Goal: Task Accomplishment & Management: Use online tool/utility

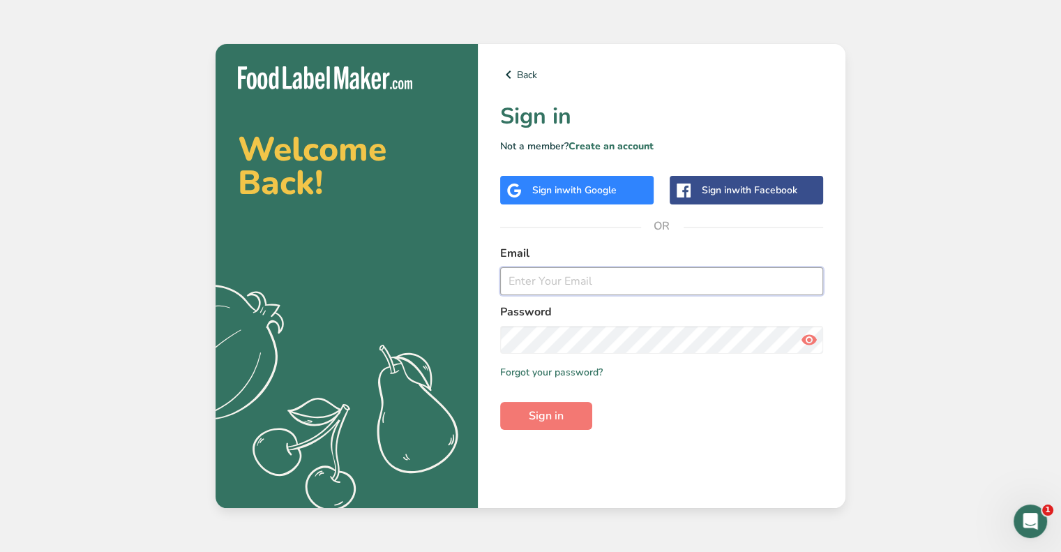
click at [576, 293] on input "email" at bounding box center [661, 281] width 323 height 28
type input "[EMAIL_ADDRESS][DOMAIN_NAME]"
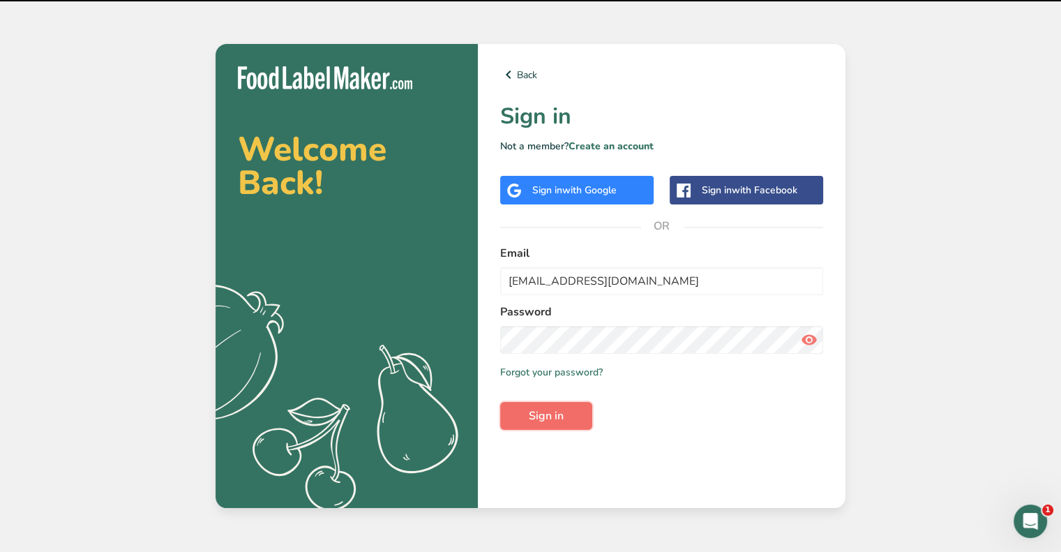
click at [555, 423] on span "Sign in" at bounding box center [546, 415] width 35 height 17
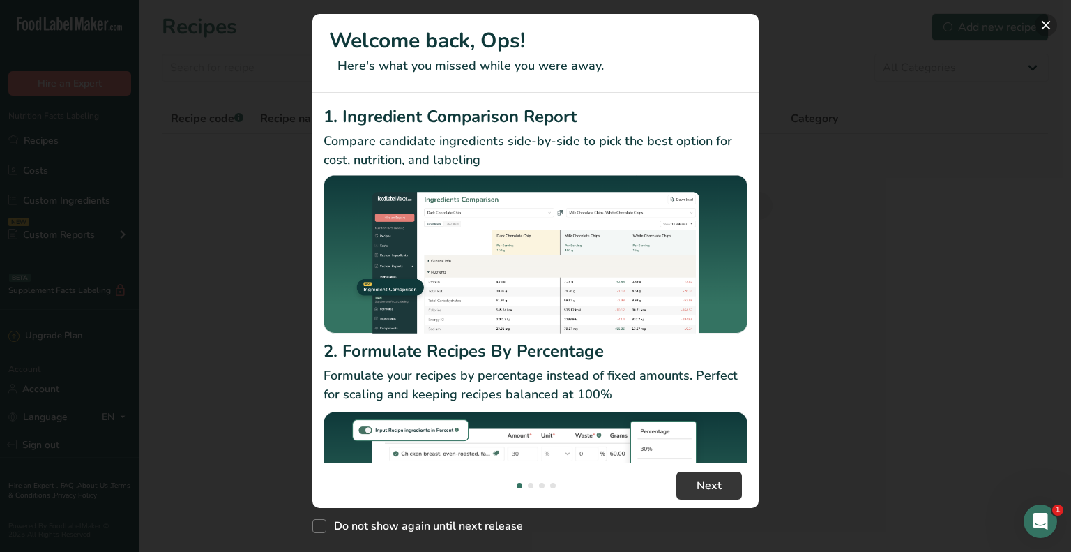
click at [1047, 27] on button "New Features" at bounding box center [1046, 25] width 22 height 22
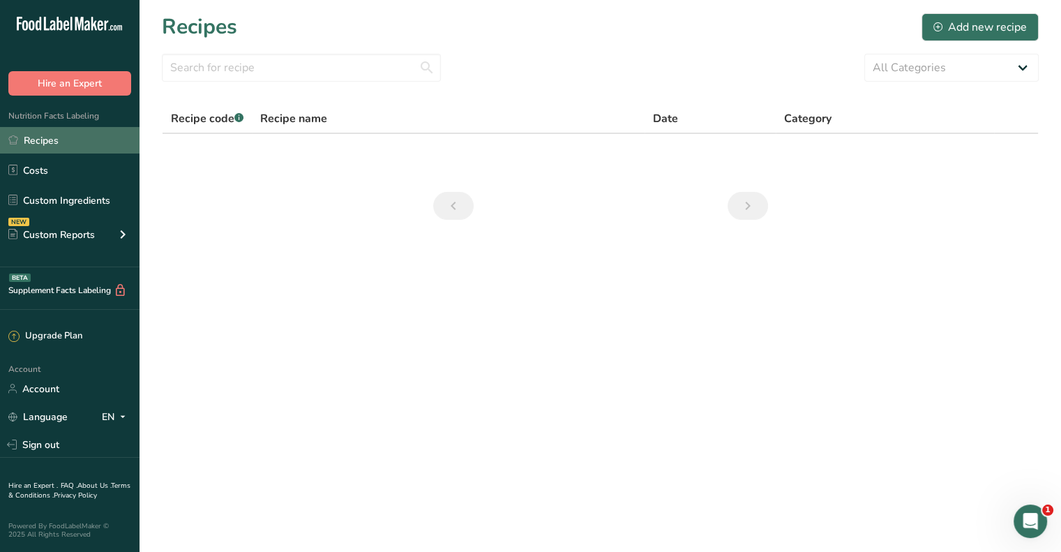
click at [75, 149] on link "Recipes" at bounding box center [69, 140] width 139 height 26
click at [62, 139] on link "Recipes" at bounding box center [69, 140] width 139 height 26
click at [56, 138] on link "Recipes" at bounding box center [69, 140] width 139 height 26
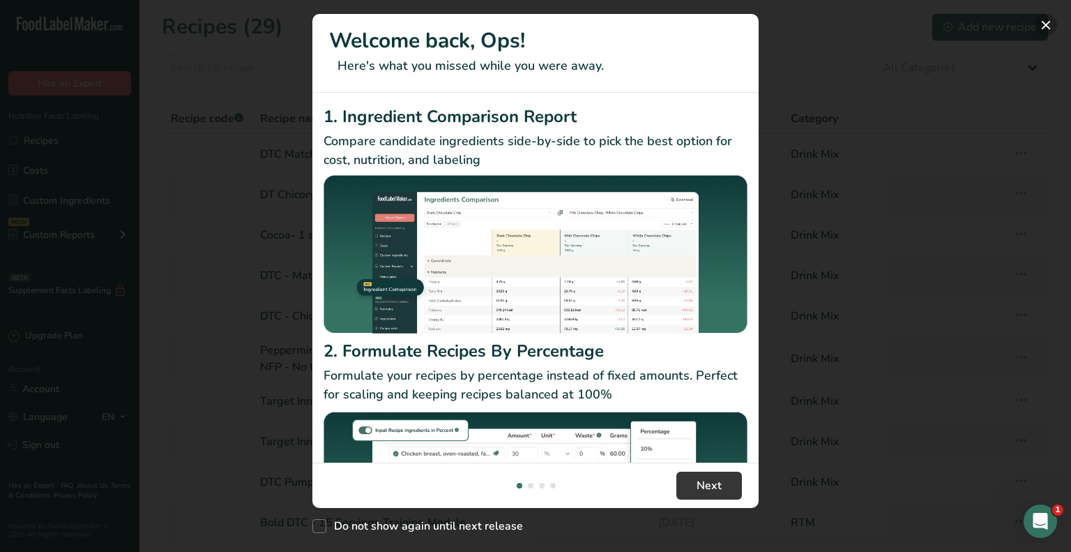
click at [1040, 24] on button "New Features" at bounding box center [1046, 25] width 22 height 22
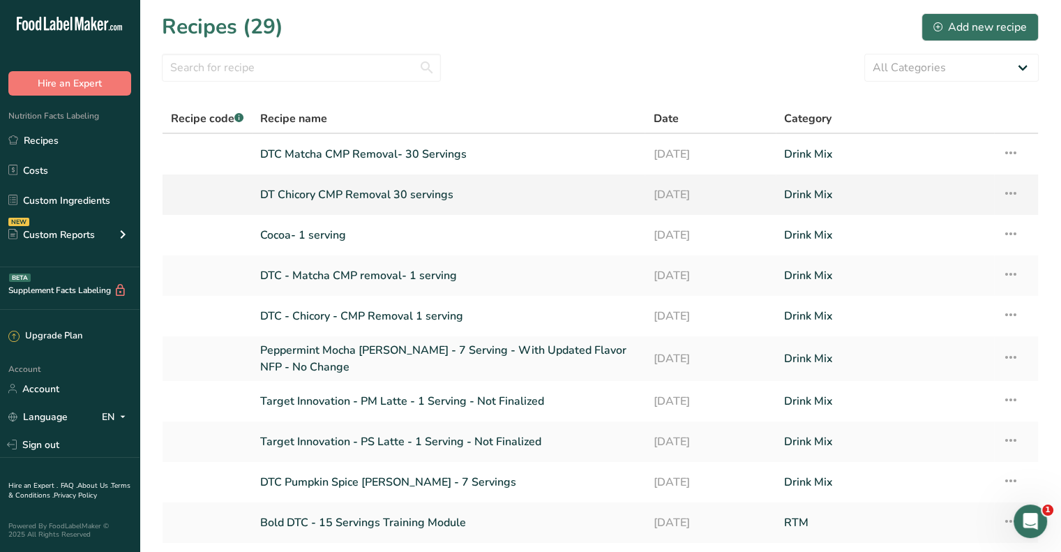
click at [302, 195] on link "DT Chicory CMP Removal 30 servings" at bounding box center [448, 194] width 376 height 29
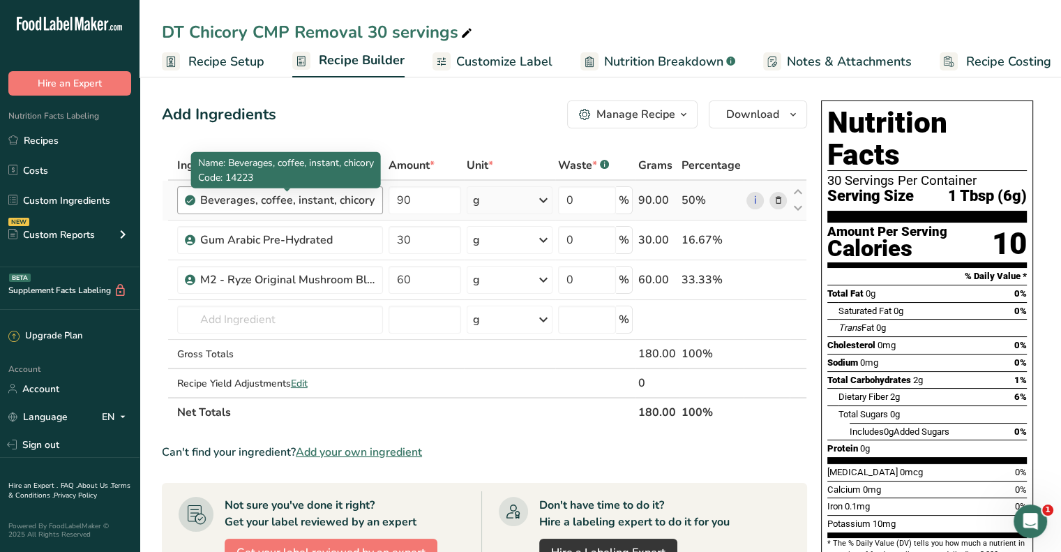
click at [341, 196] on div "Beverages, coffee, instant, chicory" at bounding box center [287, 200] width 174 height 17
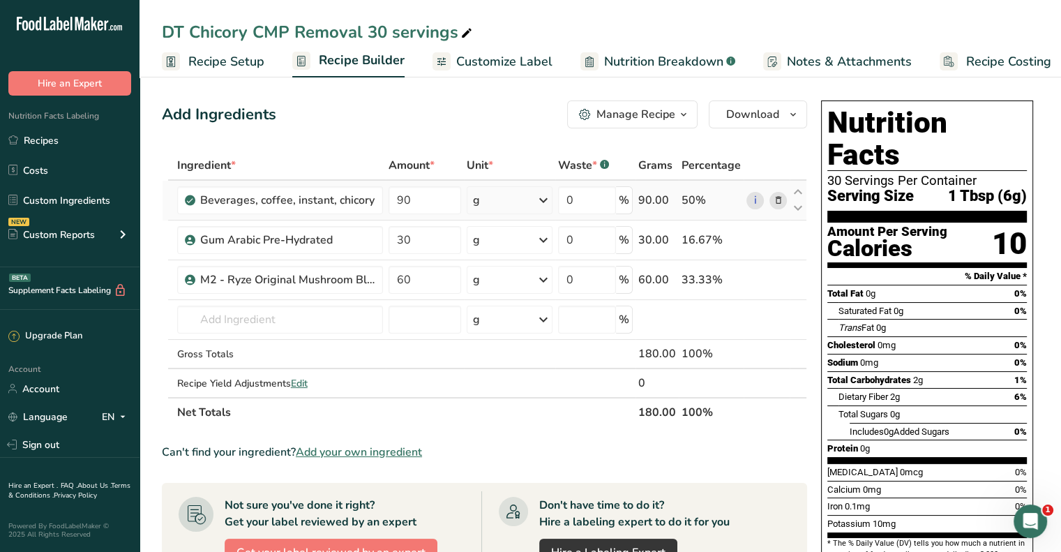
click at [779, 197] on icon at bounding box center [778, 200] width 10 height 15
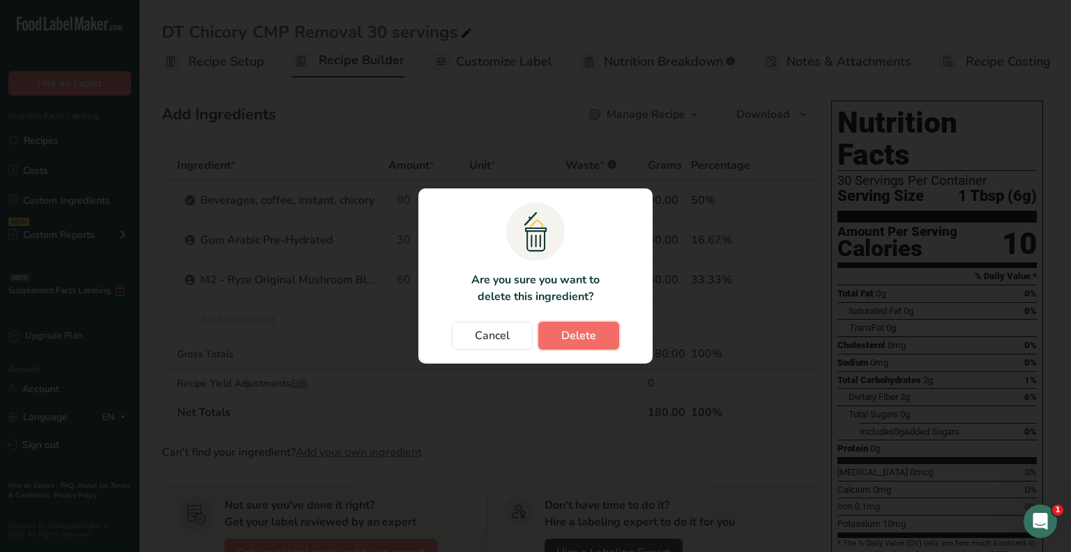
click at [596, 343] on button "Delete" at bounding box center [578, 335] width 81 height 28
type input "30"
type input "60"
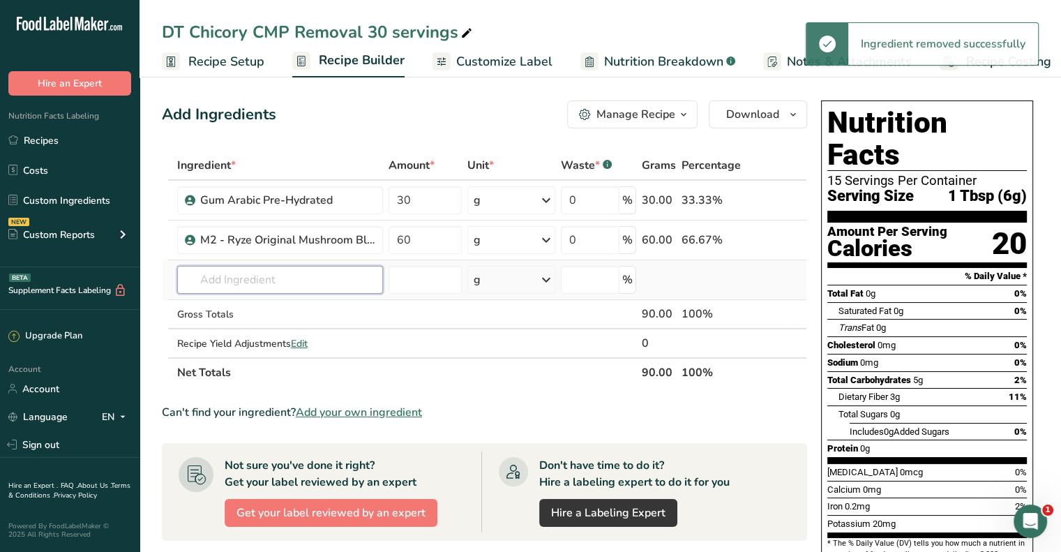
click at [327, 278] on input "text" at bounding box center [280, 280] width 206 height 28
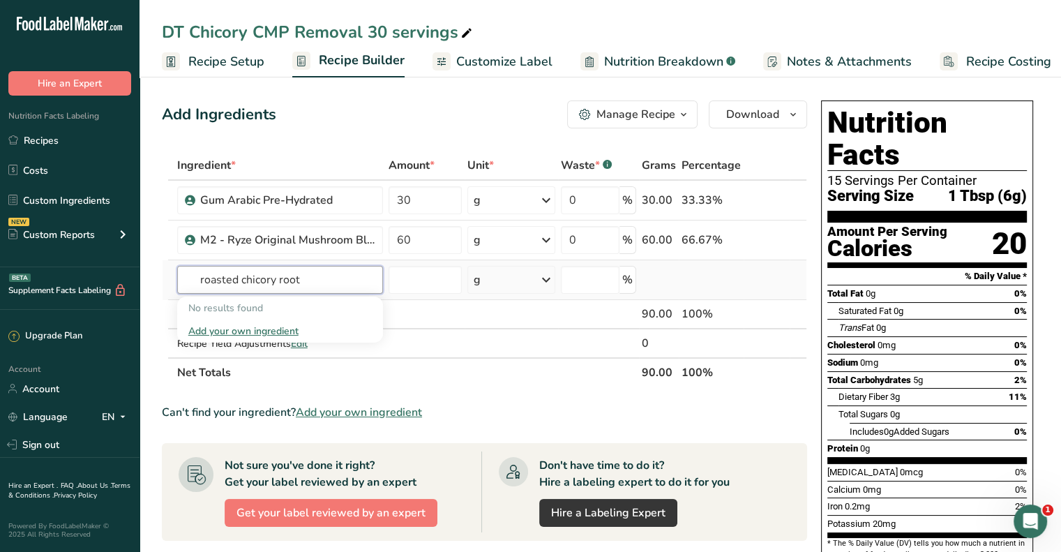
type input "roasted chicory root"
click at [285, 333] on div "Add your own ingredient" at bounding box center [279, 331] width 183 height 15
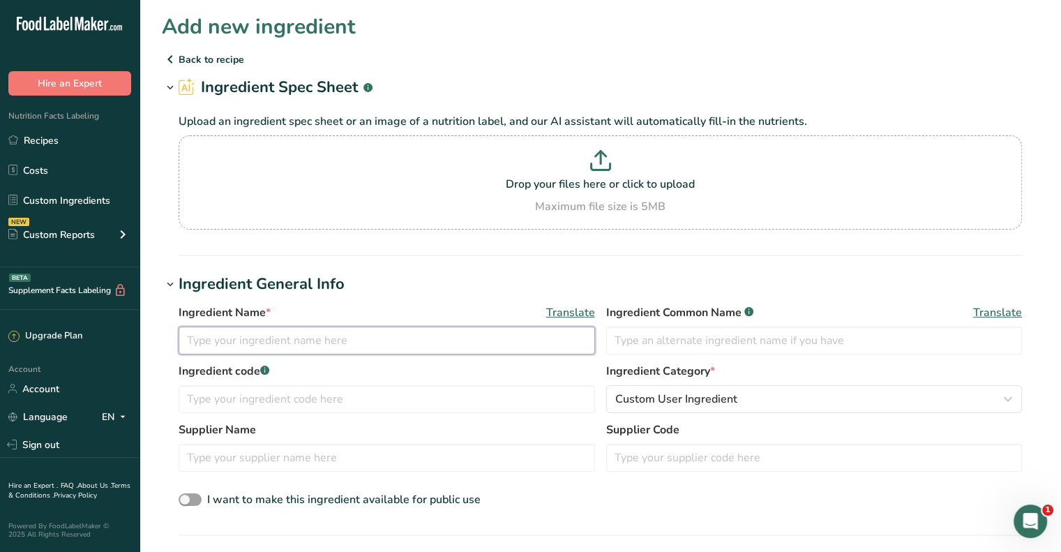
click at [285, 333] on input "text" at bounding box center [387, 340] width 416 height 28
type input "Roasted chicory root"
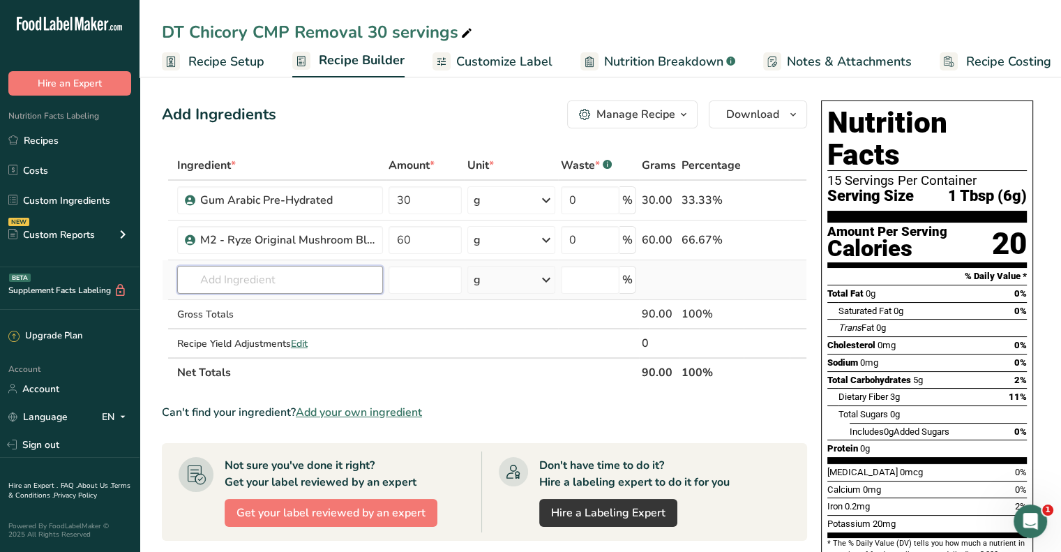
click at [291, 271] on input "text" at bounding box center [280, 280] width 206 height 28
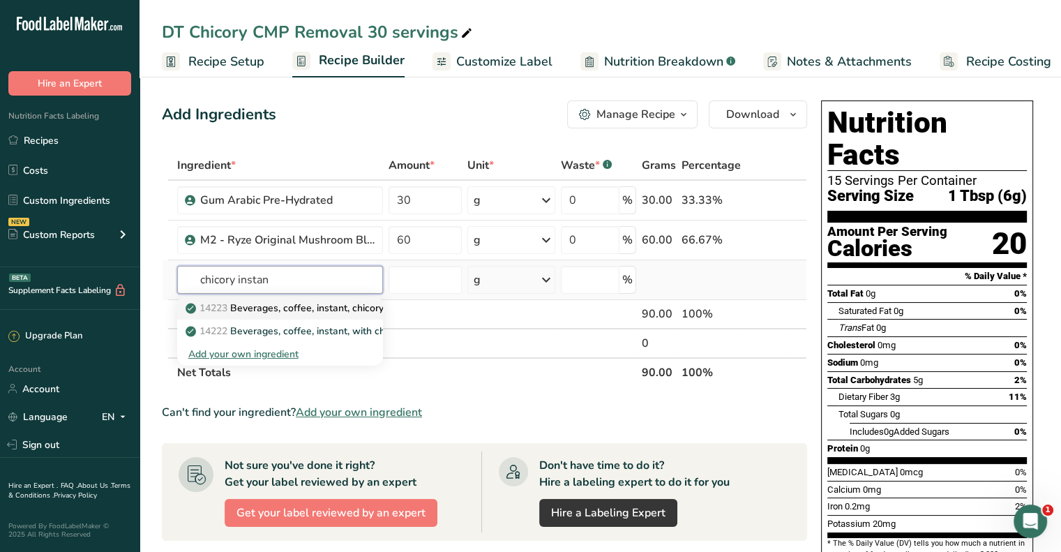
type input "chicory instan"
click at [296, 309] on p "14223 Beverages, coffee, instant, chicory" at bounding box center [285, 308] width 195 height 15
type input "Beverages, coffee, instant, chicory"
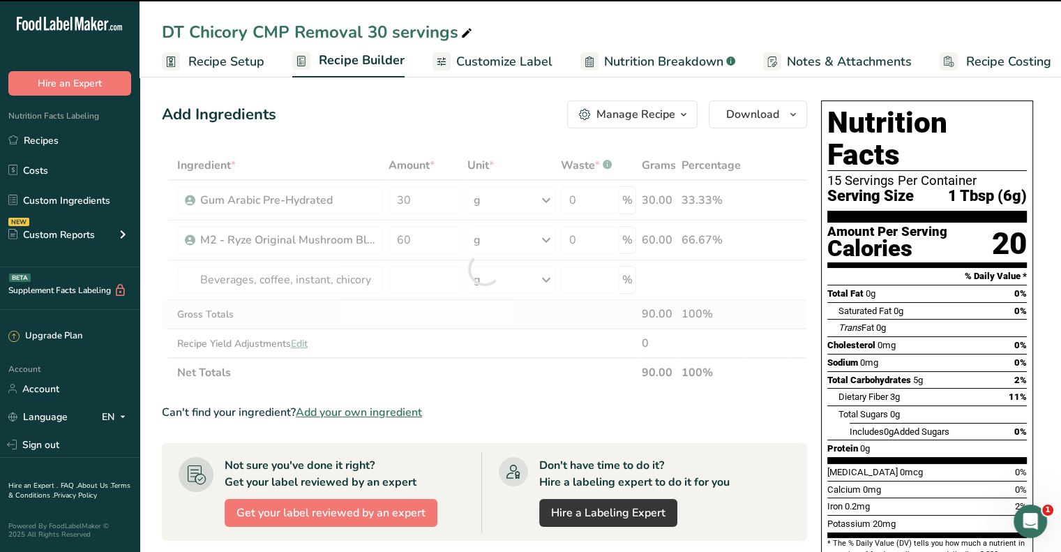
type input "0"
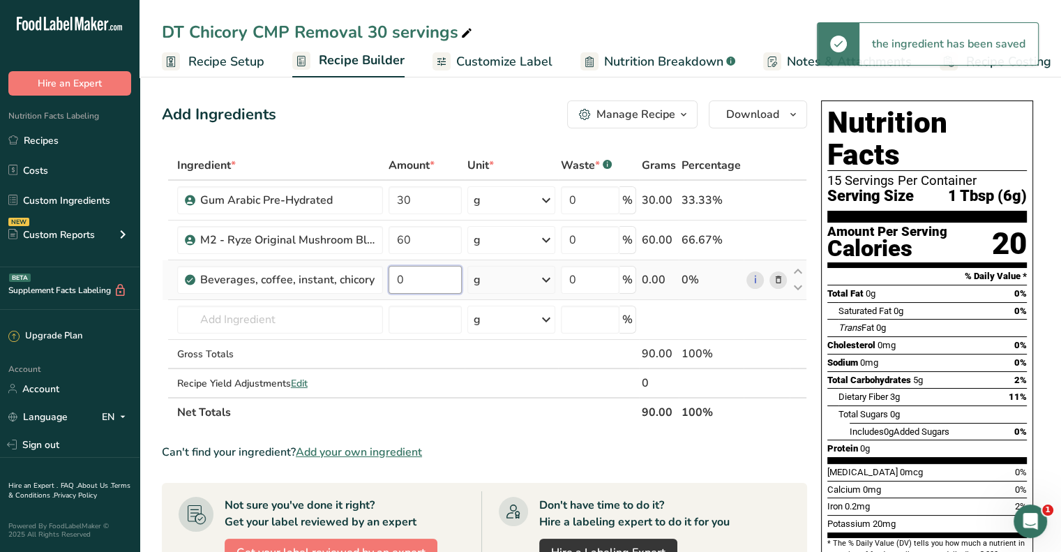
click at [438, 286] on input "0" at bounding box center [425, 280] width 74 height 28
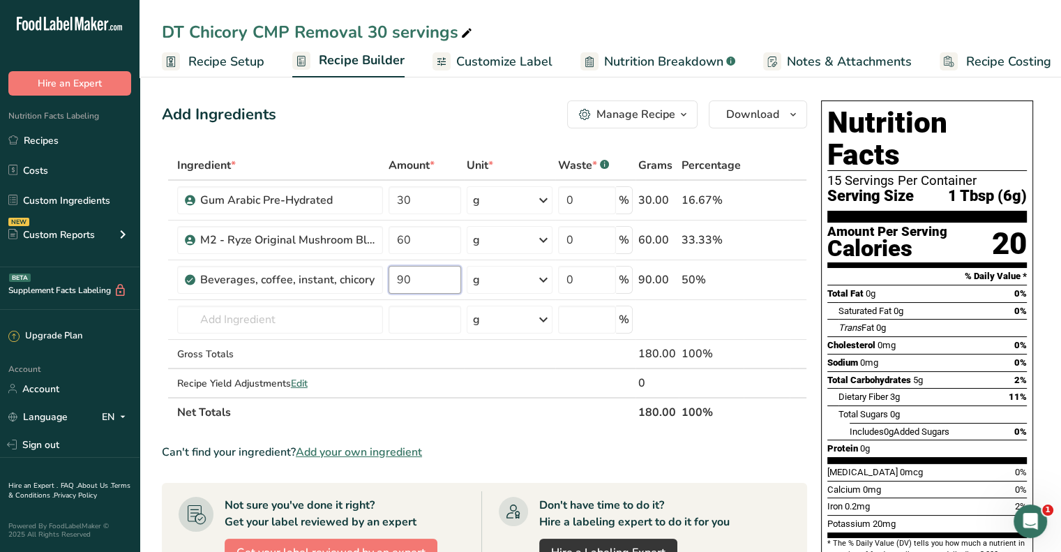
type input "90"
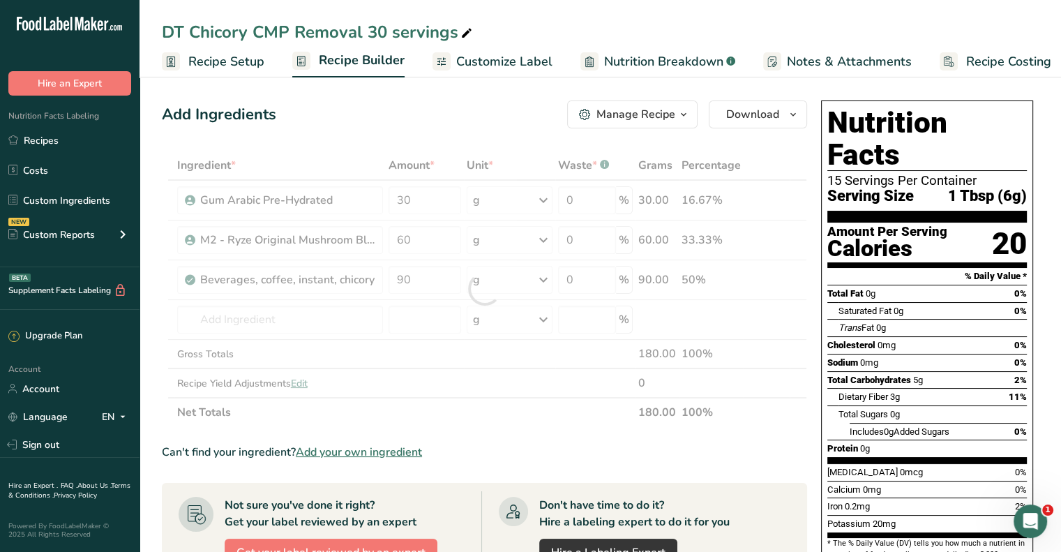
click at [508, 61] on span "Customize Label" at bounding box center [504, 61] width 96 height 19
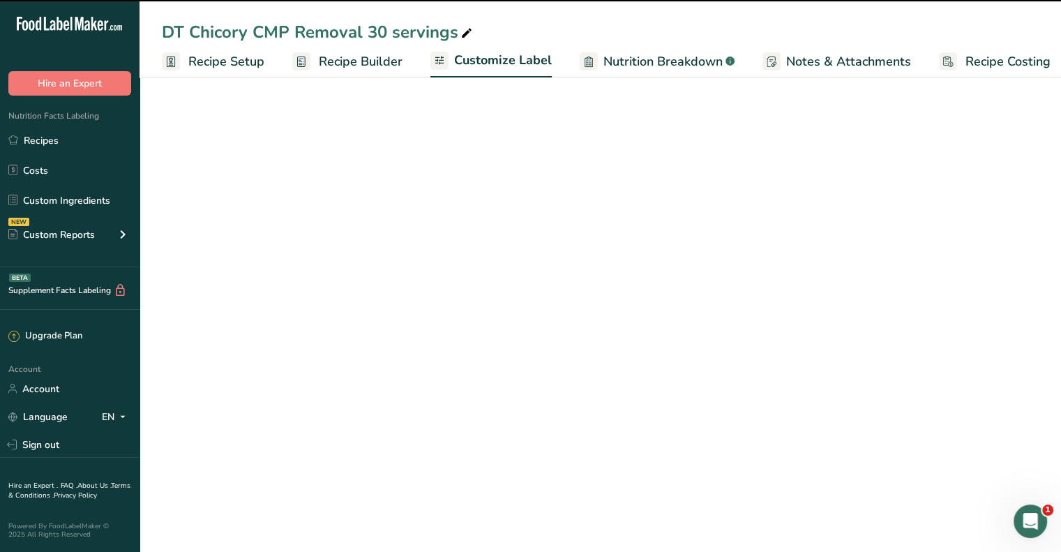
scroll to position [0, 12]
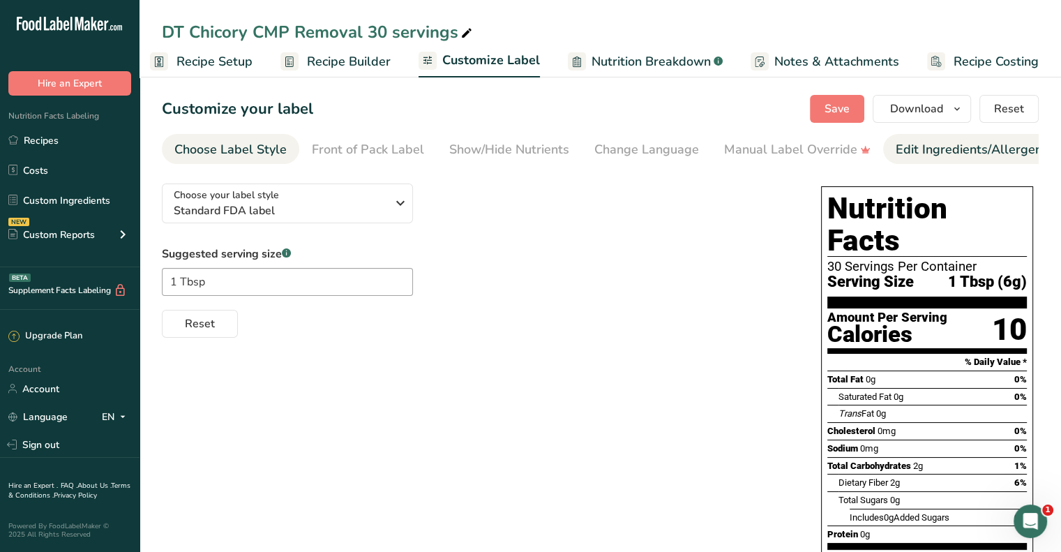
click at [912, 150] on div "Edit Ingredients/Allergens List" at bounding box center [983, 149] width 177 height 19
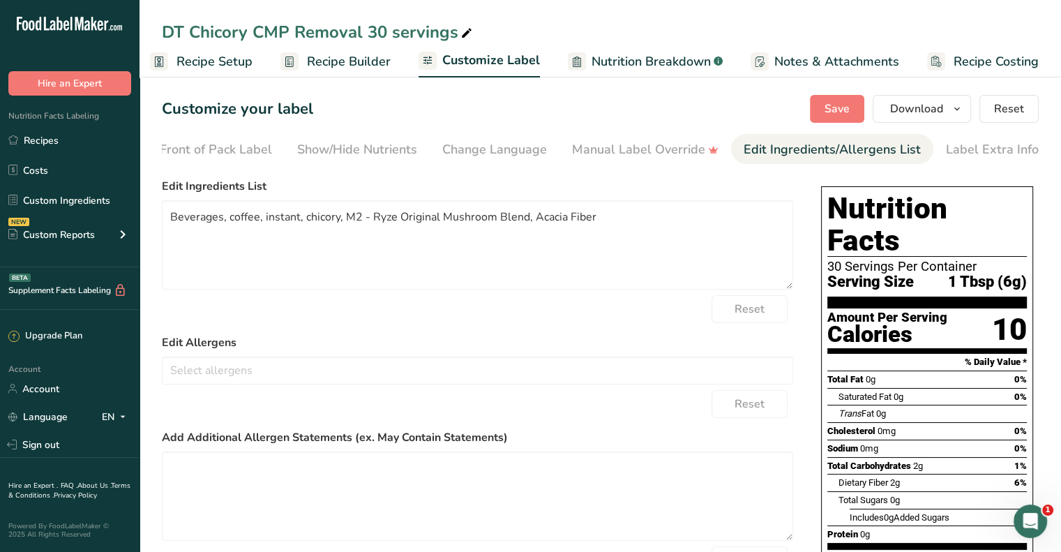
scroll to position [0, 153]
click at [338, 222] on textarea "Beverages, coffee, instant, chicory, M2 - Ryze Original Mushroom Blend, Acacia …" at bounding box center [477, 244] width 631 height 89
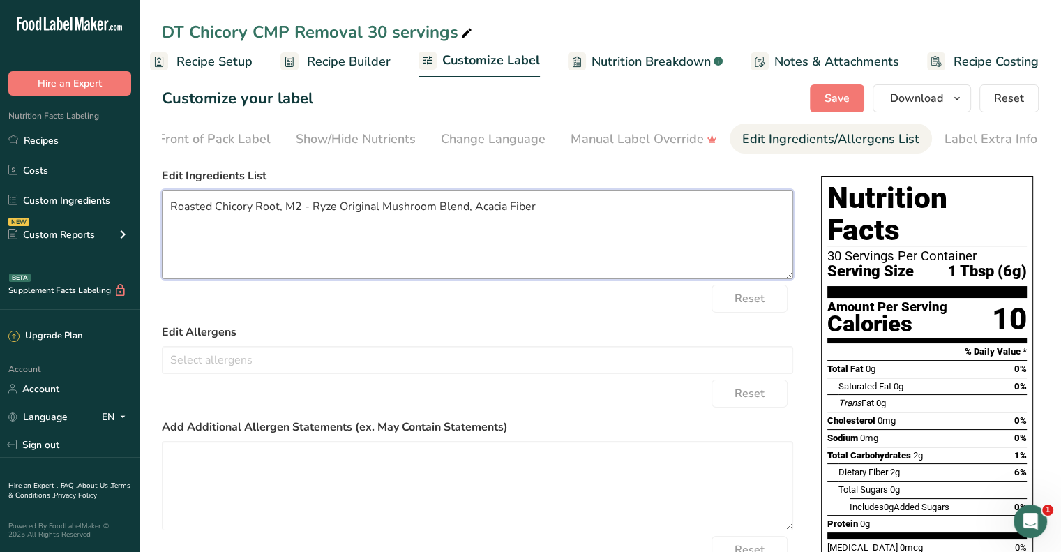
scroll to position [0, 0]
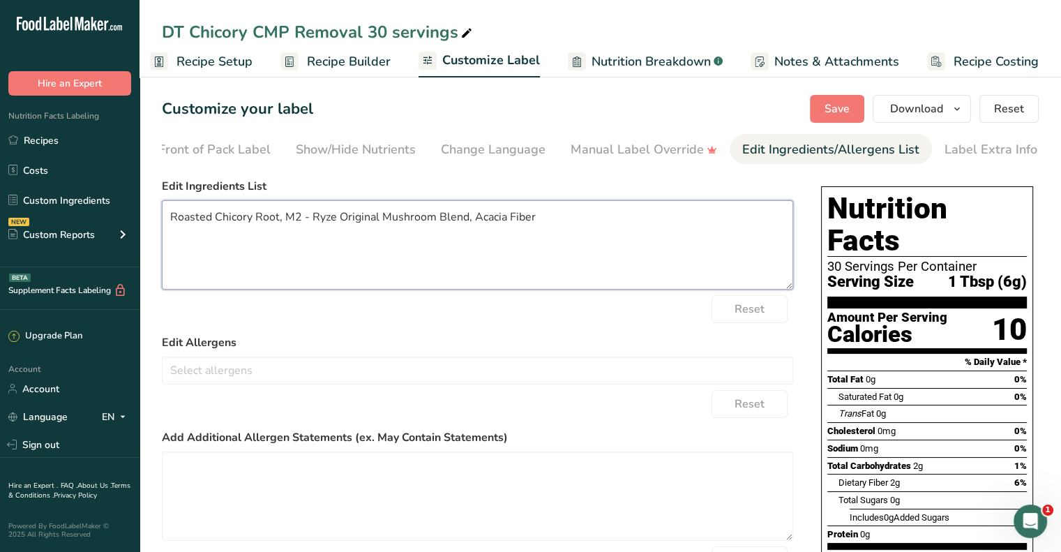
click at [464, 221] on textarea "Roasted Chicory Root, M2 - Ryze Original Mushroom Blend, Acacia Fiber" at bounding box center [477, 244] width 631 height 89
paste textarea "Super6TM Mushroom Blend* (Cordyceps, Reishi, King Trumpet, Shiitake, Turkey Tai…"
click at [255, 239] on textarea "Roasted Chicory Root, Super6TM Mushroom Blend* (Cordyceps, Reishi, King Trumpet…" at bounding box center [477, 244] width 631 height 89
paste textarea "*Organic Ingredient"
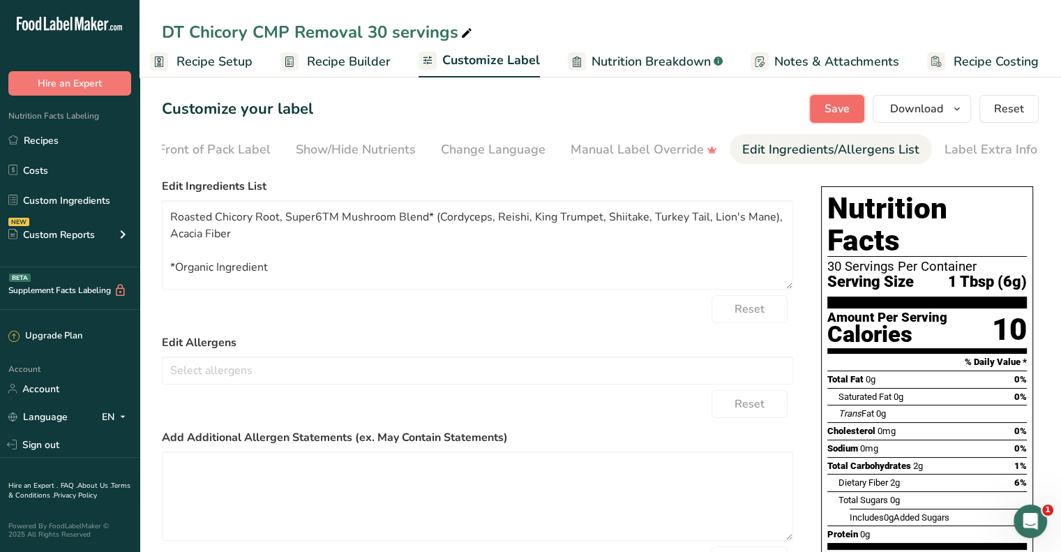
click at [838, 107] on span "Save" at bounding box center [836, 108] width 25 height 17
click at [929, 114] on span "Download" at bounding box center [916, 108] width 53 height 17
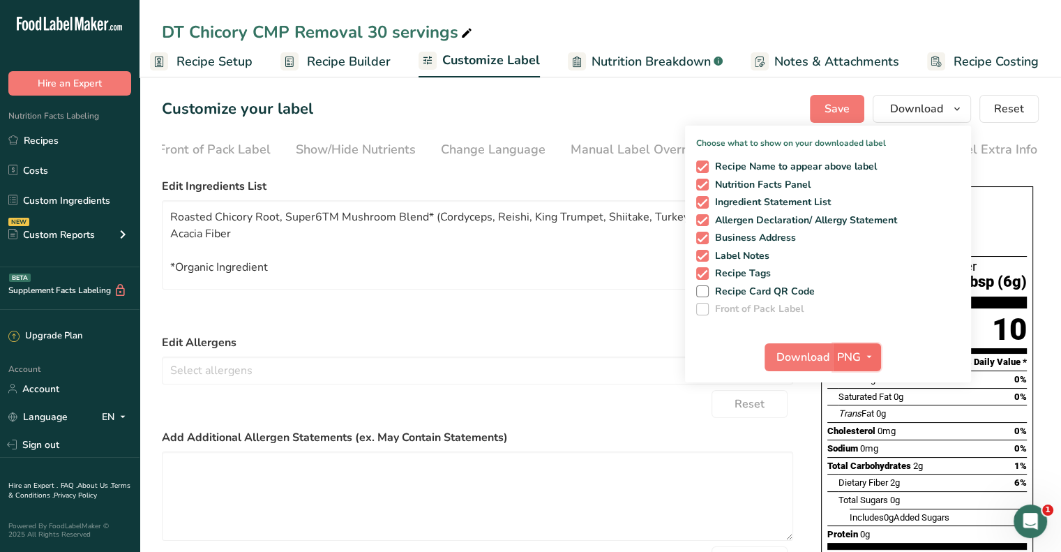
click at [867, 356] on icon "button" at bounding box center [868, 356] width 11 height 17
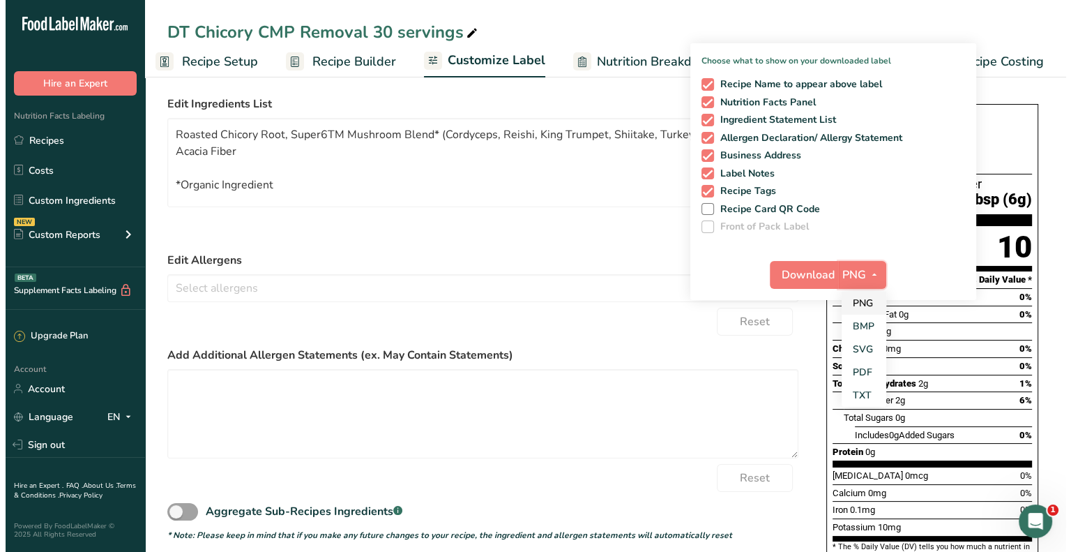
scroll to position [83, 0]
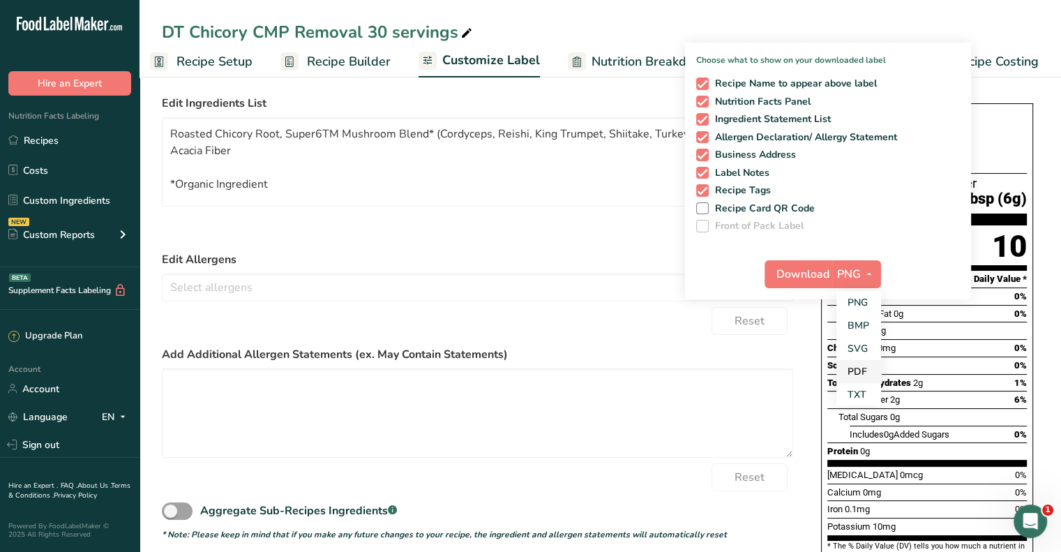
click at [856, 362] on link "PDF" at bounding box center [858, 371] width 45 height 23
click at [808, 273] on span "Download" at bounding box center [803, 274] width 53 height 17
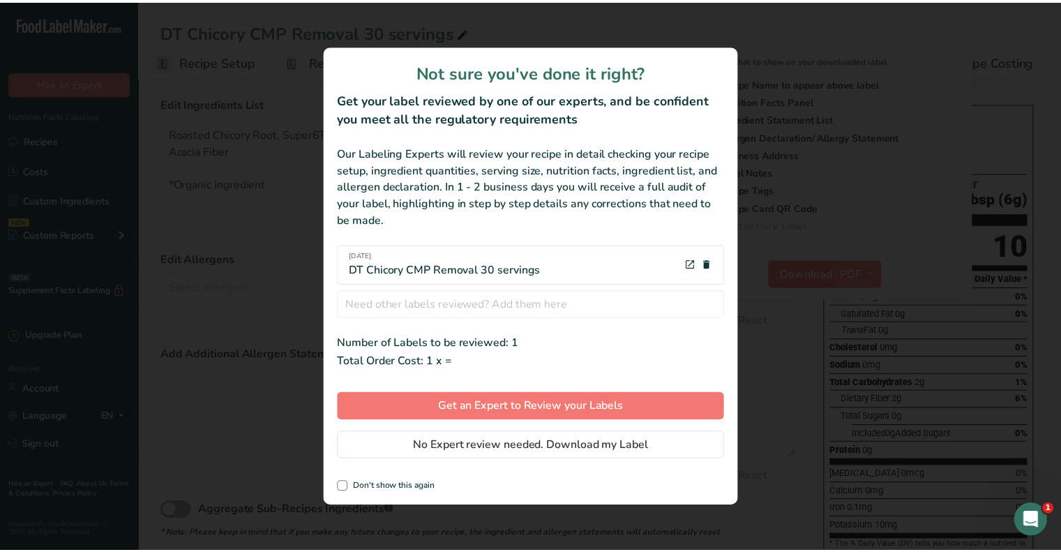
scroll to position [0, 1]
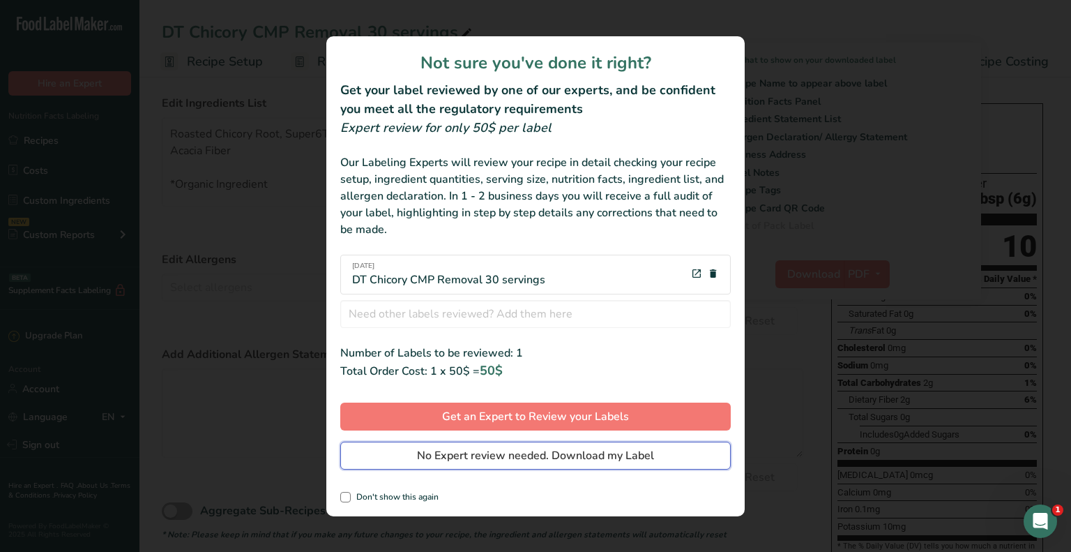
click at [580, 458] on span "No Expert review needed. Download my Label" at bounding box center [535, 455] width 237 height 17
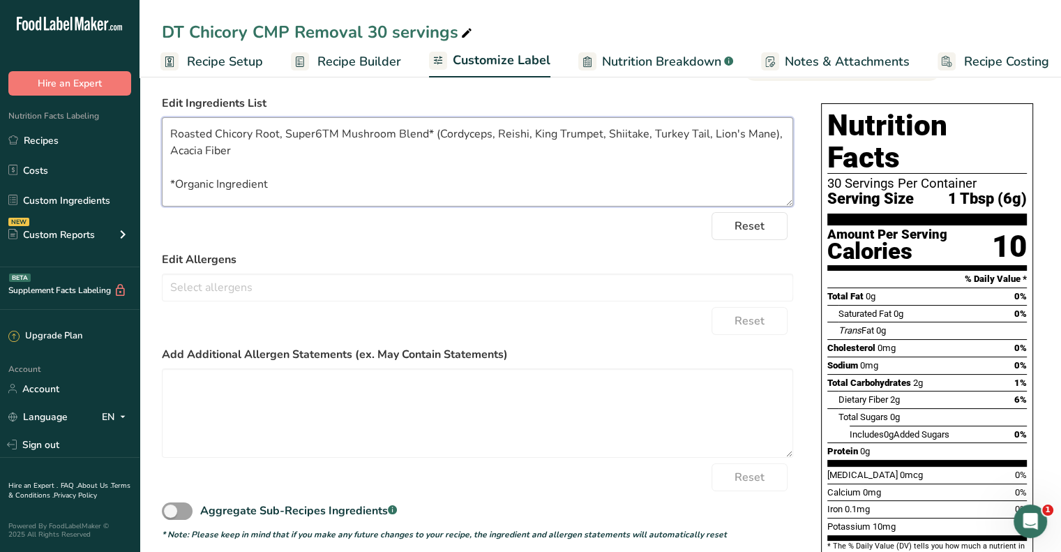
click at [214, 135] on textarea "Roasted Chicory Root, Super6TM Mushroom Blend* (Cordyceps, Reishi, King Trumpet…" at bounding box center [477, 161] width 631 height 89
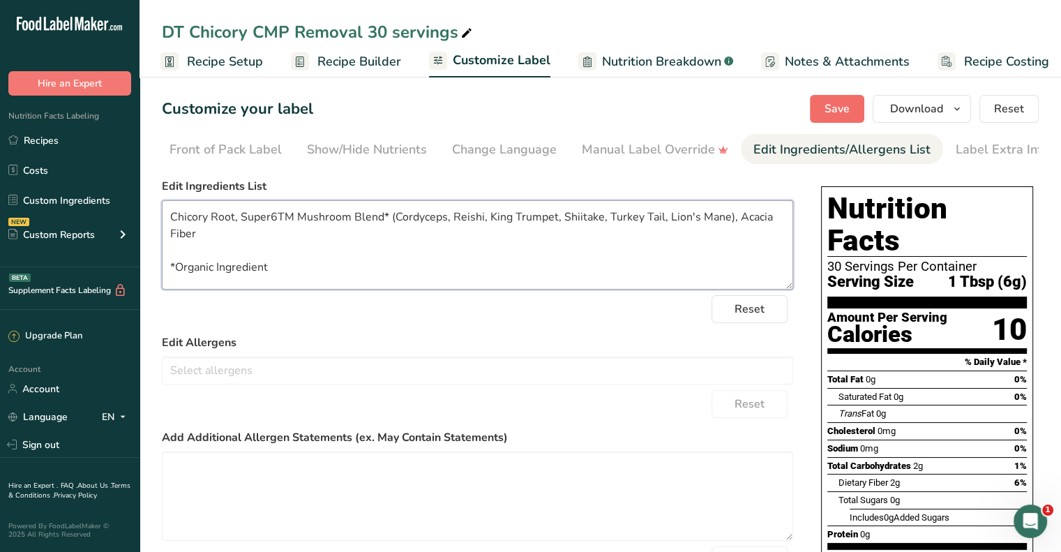
type textarea "Chicory Root, Super6TM Mushroom Blend* (Cordyceps, Reishi, King Trumpet, Shiita…"
click at [837, 100] on button "Save" at bounding box center [837, 109] width 54 height 28
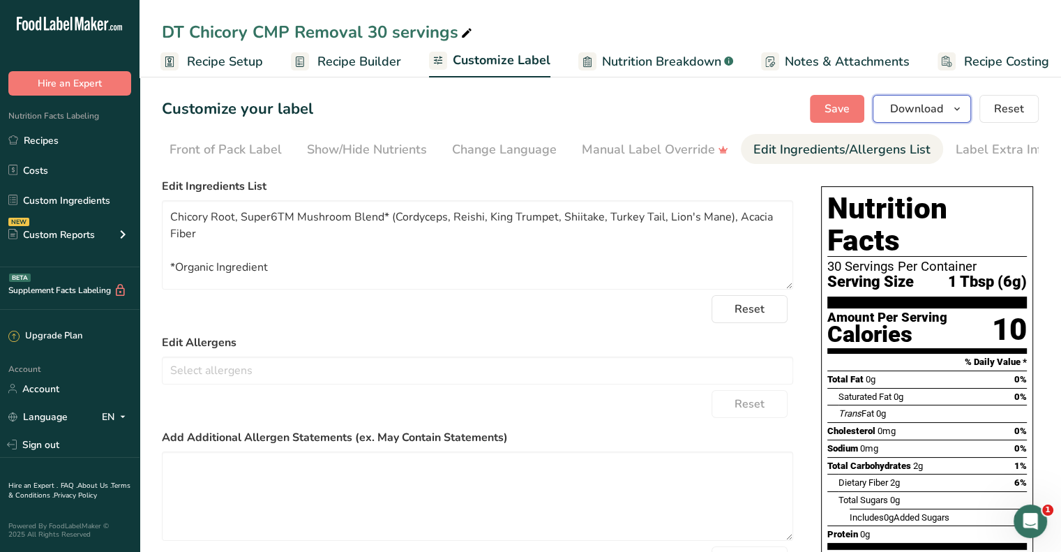
click at [900, 114] on span "Download" at bounding box center [916, 108] width 53 height 17
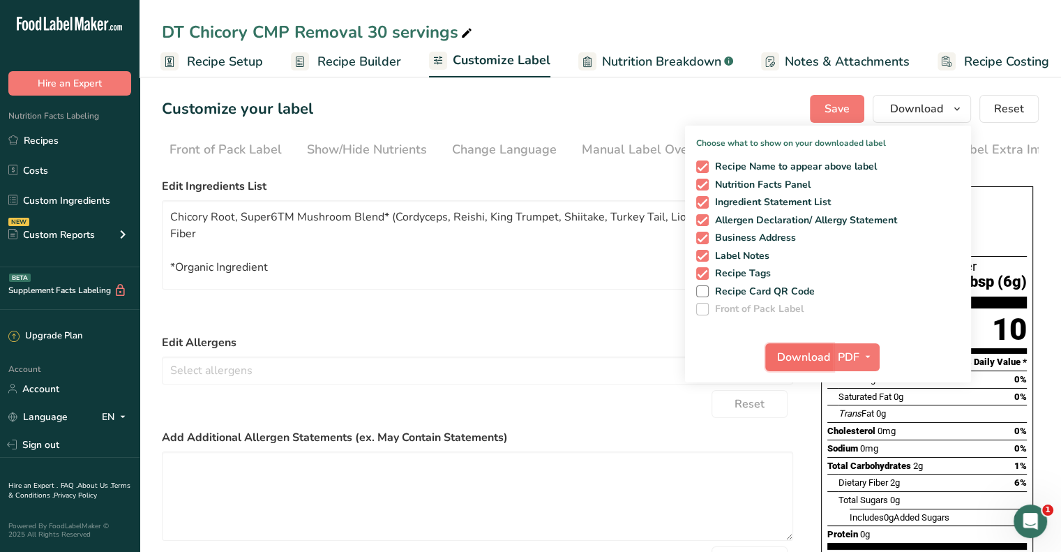
click at [804, 354] on span "Download" at bounding box center [803, 357] width 53 height 17
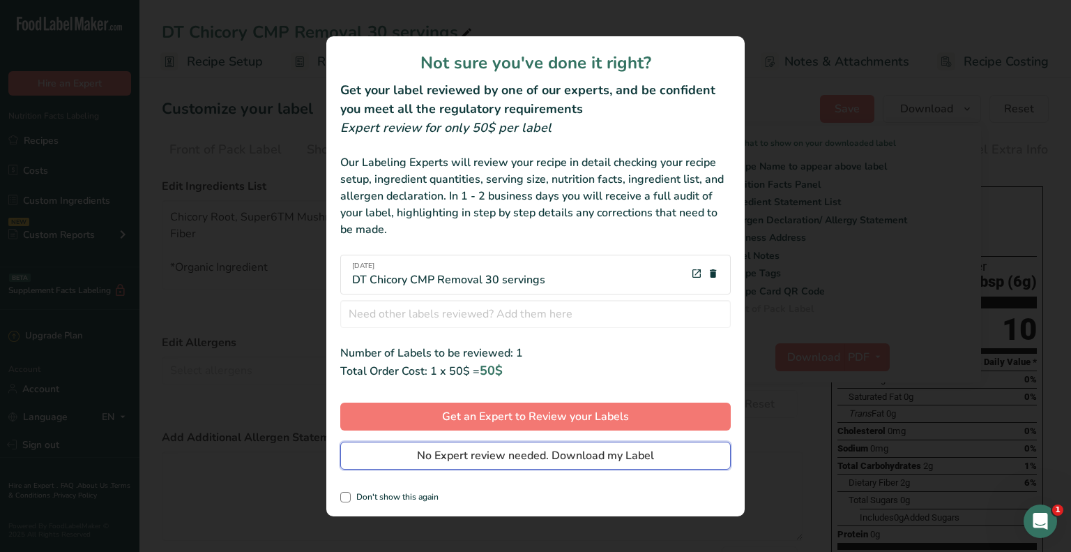
click at [650, 453] on span "No Expert review needed. Download my Label" at bounding box center [535, 455] width 237 height 17
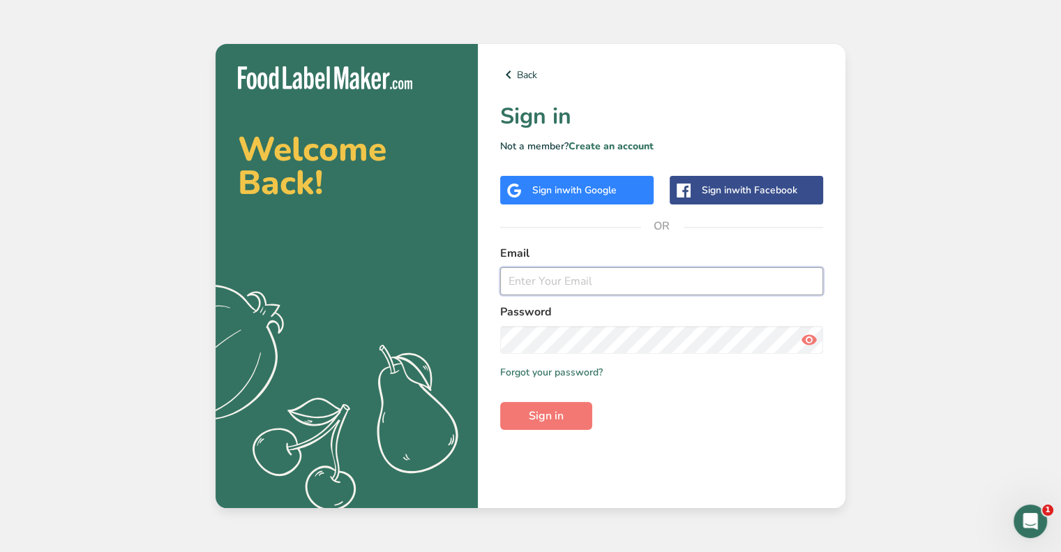
click at [579, 289] on input "email" at bounding box center [661, 281] width 323 height 28
type input "ops@ryzesuperfoods.com"
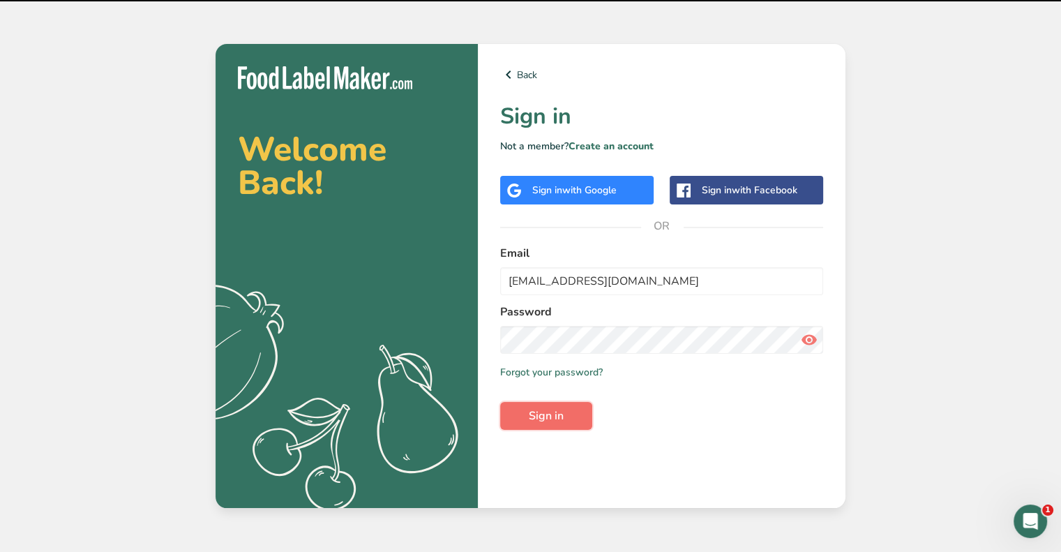
click at [554, 409] on span "Sign in" at bounding box center [546, 415] width 35 height 17
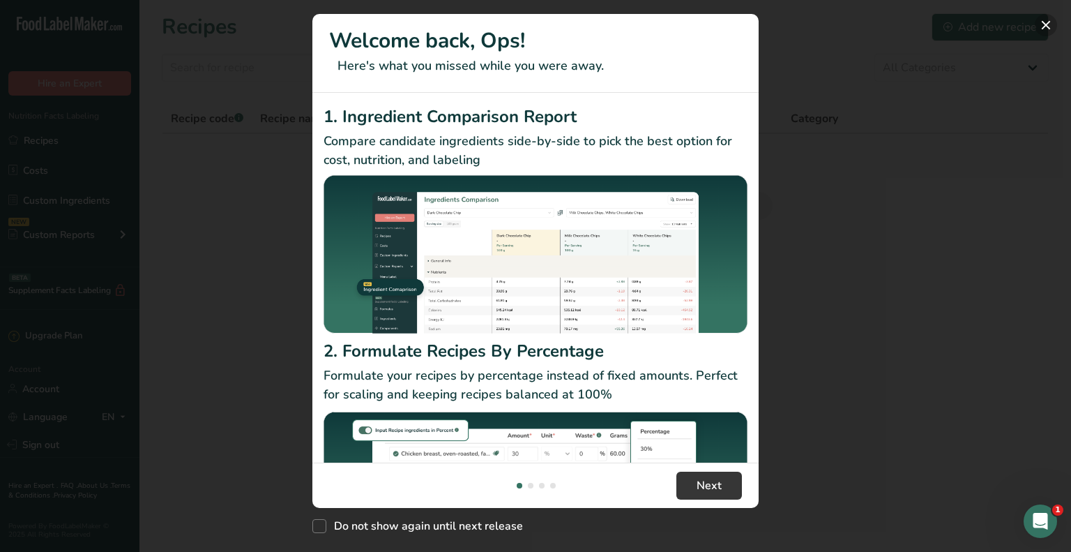
click at [1049, 21] on button "New Features" at bounding box center [1046, 25] width 22 height 22
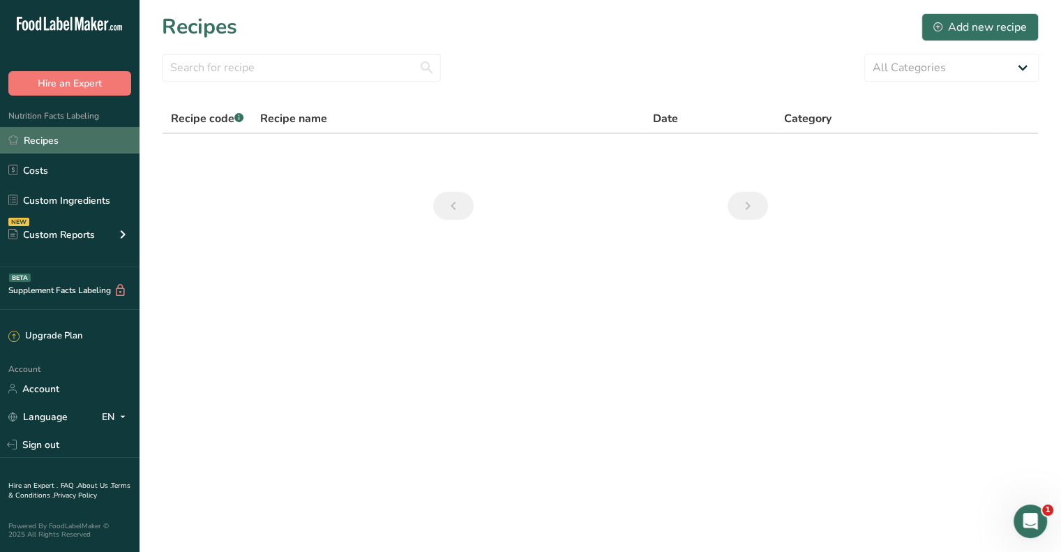
click at [20, 145] on link "Recipes" at bounding box center [69, 140] width 139 height 26
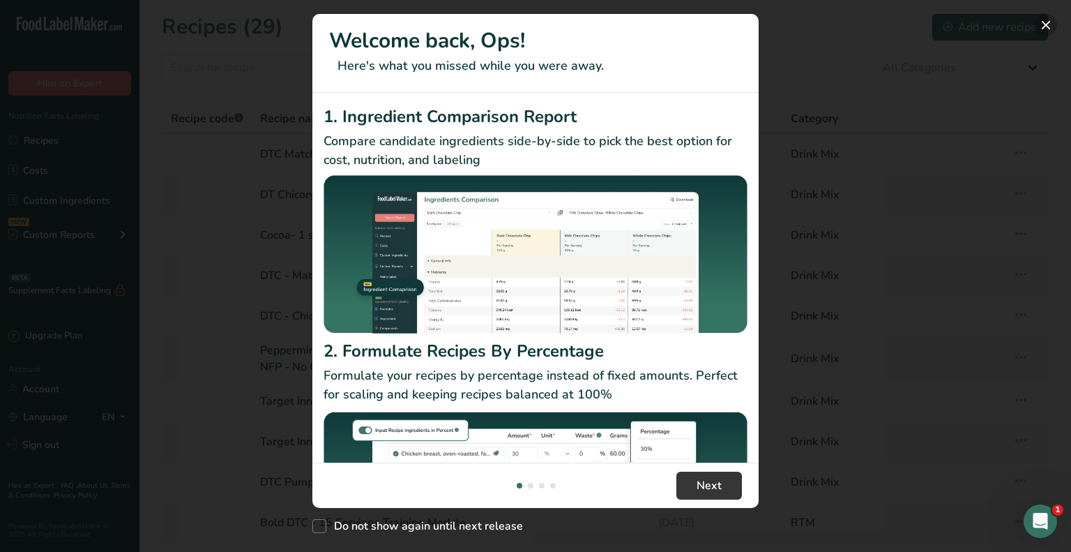
click at [1038, 27] on button "New Features" at bounding box center [1046, 25] width 22 height 22
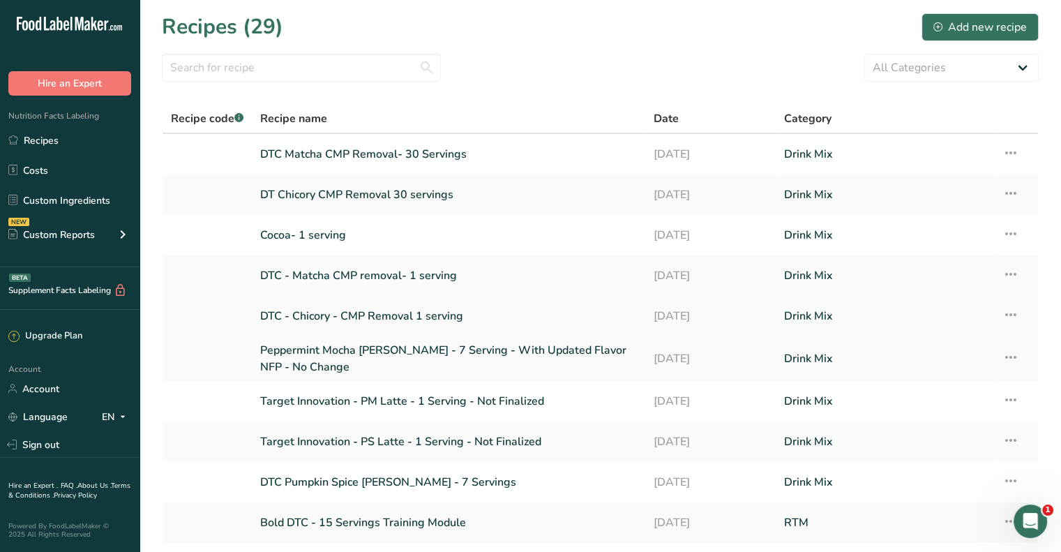
click at [349, 310] on link "DTC - Chicory - CMP Removal 1 serving" at bounding box center [448, 315] width 376 height 29
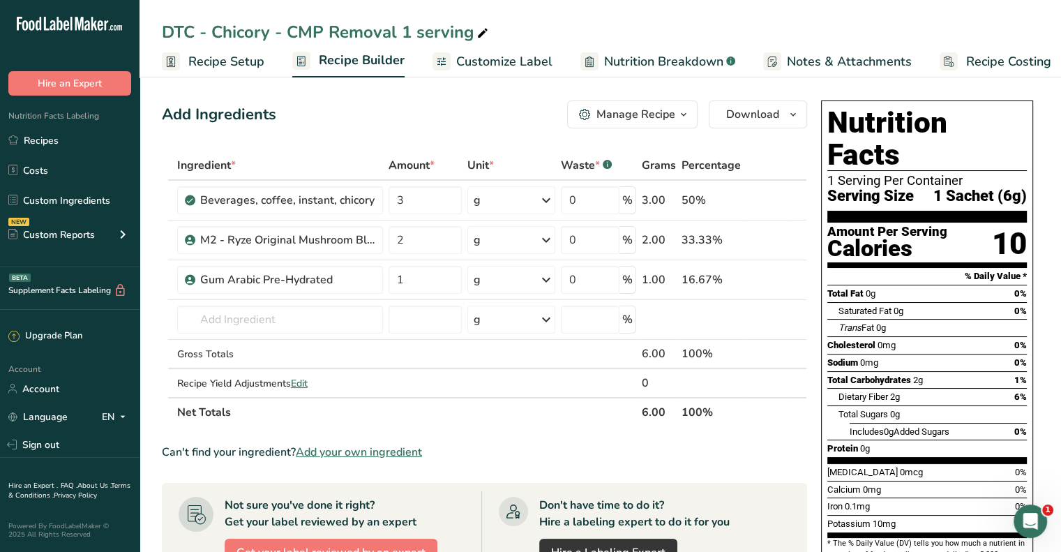
click at [510, 56] on span "Customize Label" at bounding box center [504, 61] width 96 height 19
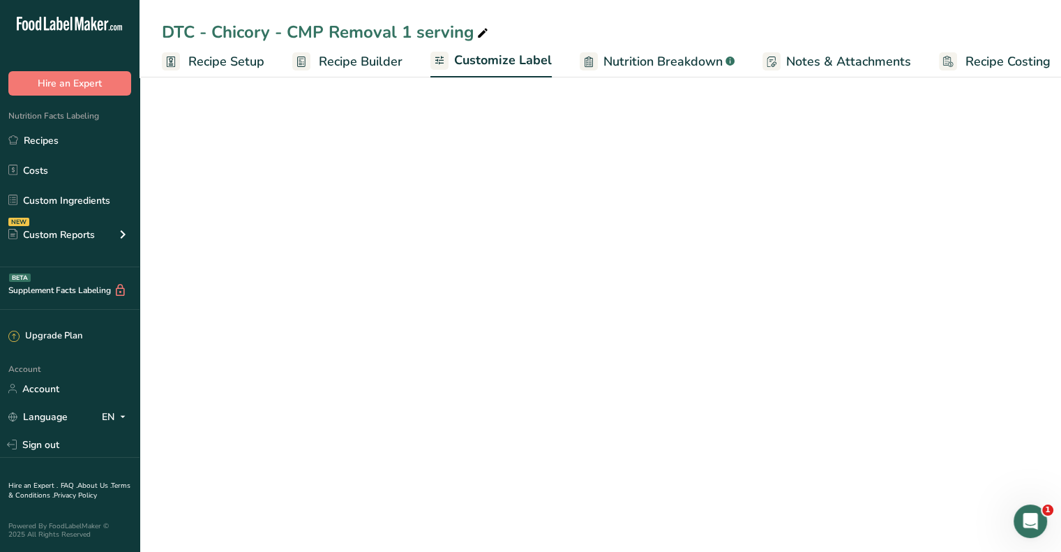
scroll to position [0, 12]
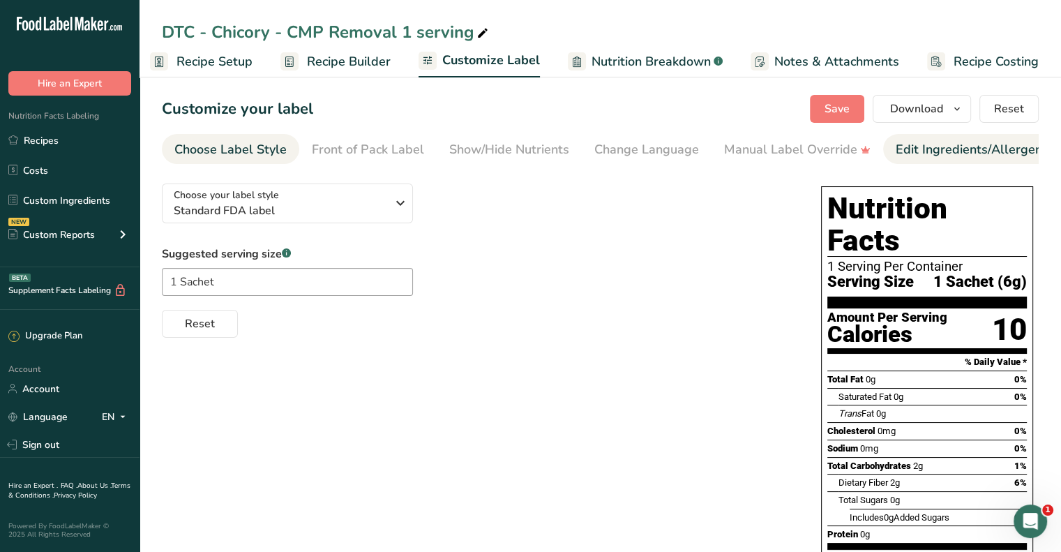
click at [923, 144] on div "Edit Ingredients/Allergens List" at bounding box center [983, 149] width 177 height 19
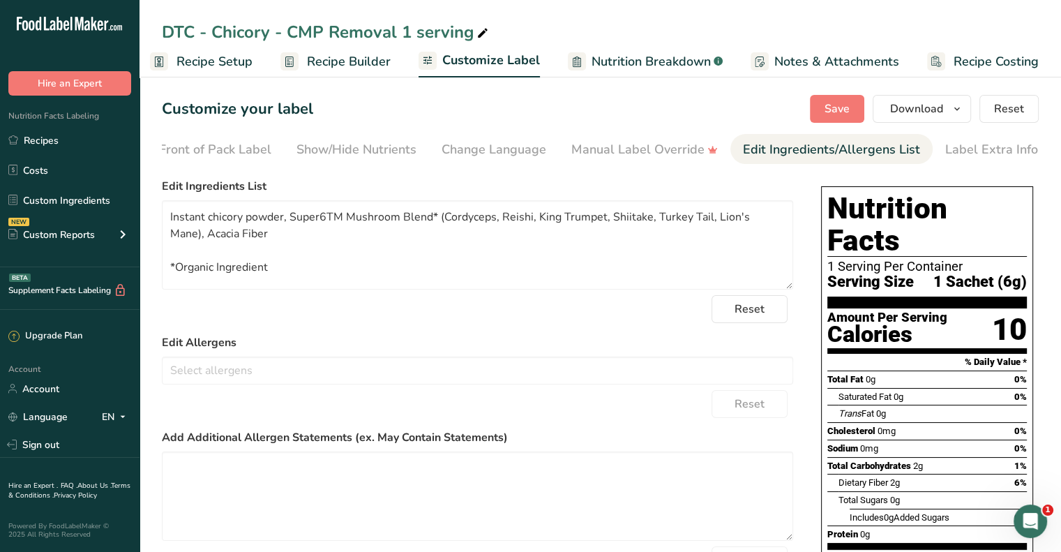
scroll to position [0, 153]
drag, startPoint x: 289, startPoint y: 222, endPoint x: 773, endPoint y: 222, distance: 484.7
click at [773, 222] on textarea "Instant chicory powder, Super6TM Mushroom Blend* (Cordyceps, Reishi, King Trump…" at bounding box center [477, 244] width 631 height 89
drag, startPoint x: 275, startPoint y: 273, endPoint x: 167, endPoint y: 271, distance: 108.1
click at [167, 271] on textarea "Instant chicory powder, Super6TM Mushroom Blend* (Cordyceps, Reishi, King Trump…" at bounding box center [477, 244] width 631 height 89
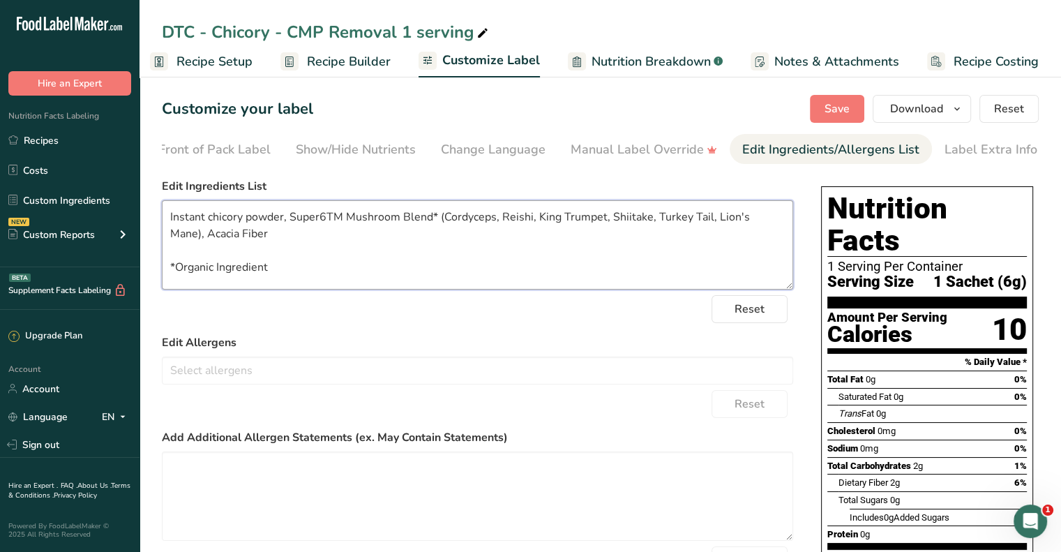
click at [283, 222] on textarea "Instant chicory powder, Super6TM Mushroom Blend* (Cordyceps, Reishi, King Trump…" at bounding box center [477, 244] width 631 height 89
type textarea "Roasted Chicory Root, Super6TM Mushroom Blend* (Cordyceps, Reishi, King Trumpet…"
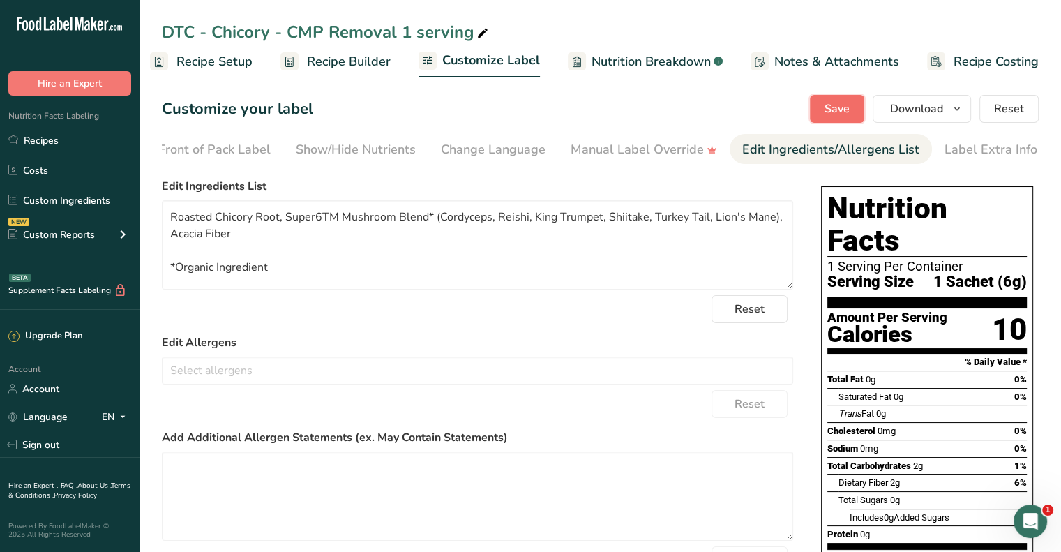
click at [833, 109] on span "Save" at bounding box center [836, 108] width 25 height 17
click at [321, 59] on span "Recipe Builder" at bounding box center [349, 61] width 84 height 19
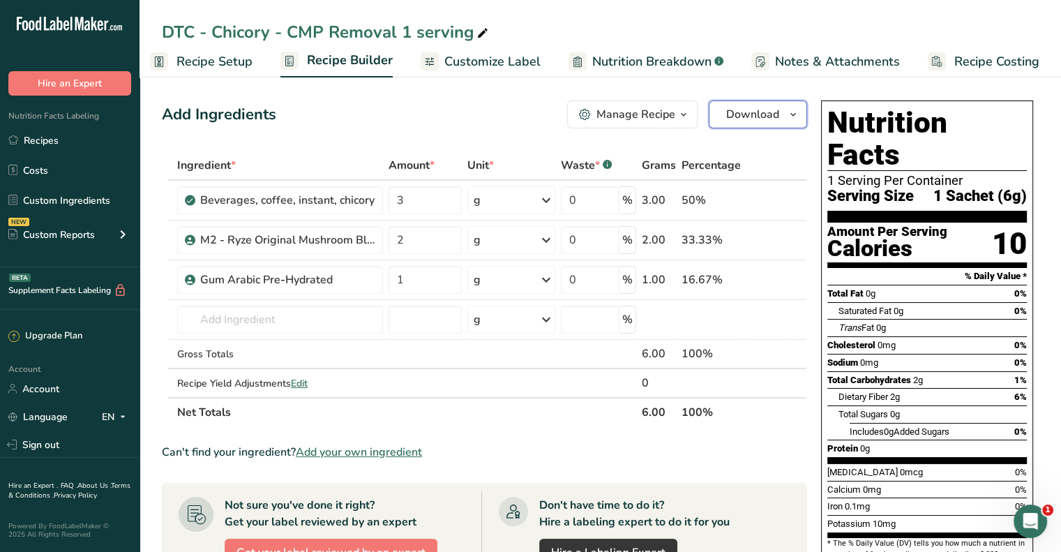
click at [773, 119] on span "Download" at bounding box center [752, 114] width 53 height 17
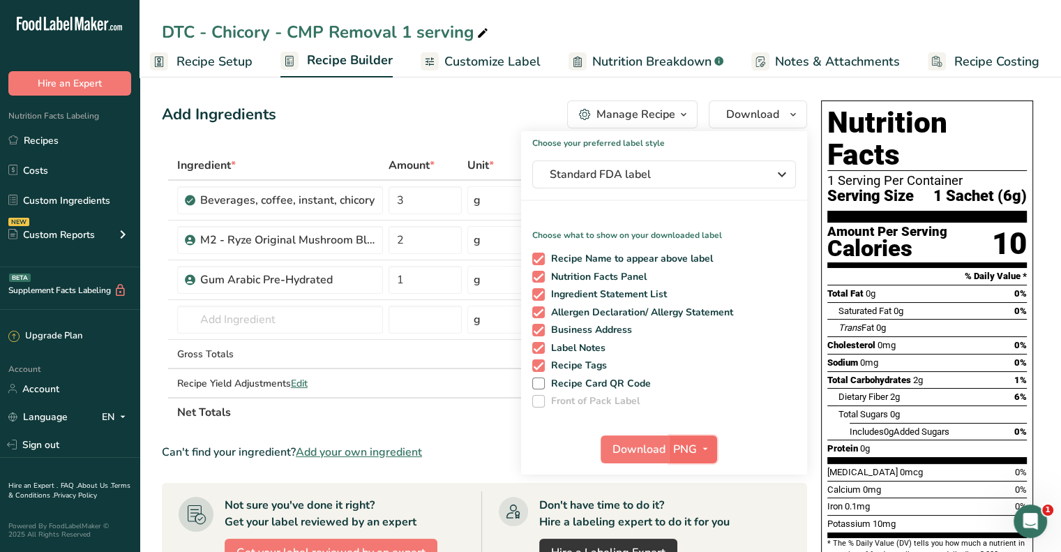
click at [683, 445] on span "PNG" at bounding box center [685, 449] width 24 height 17
click at [686, 542] on link "PDF" at bounding box center [694, 546] width 45 height 23
click at [646, 441] on span "Download" at bounding box center [639, 449] width 53 height 17
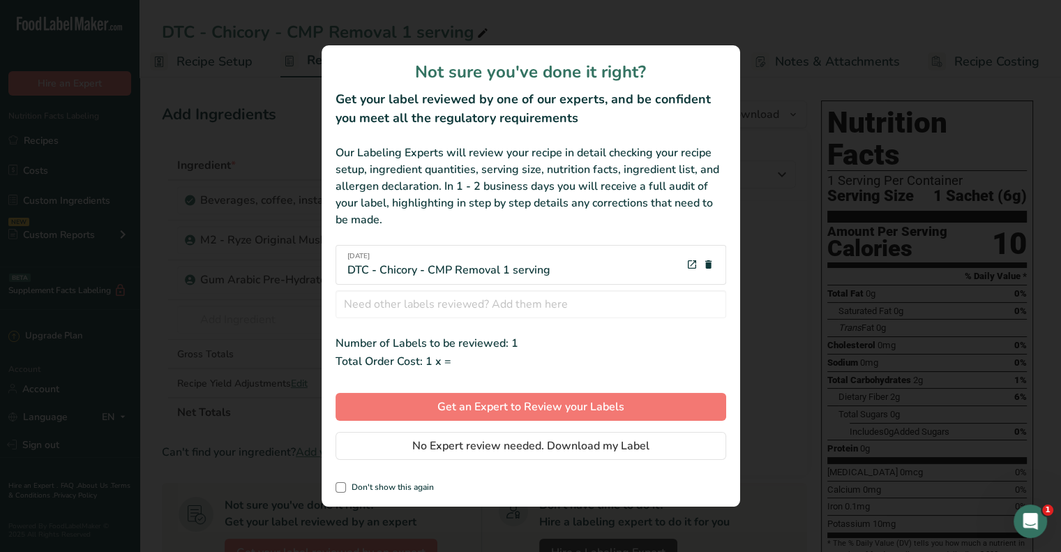
scroll to position [0, 1]
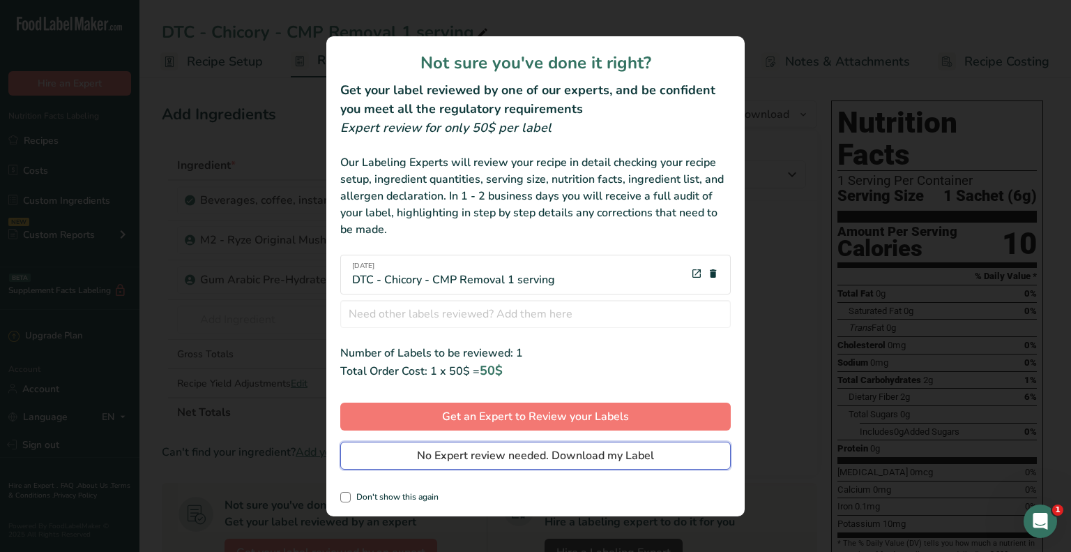
click at [541, 460] on span "No Expert review needed. Download my Label" at bounding box center [535, 455] width 237 height 17
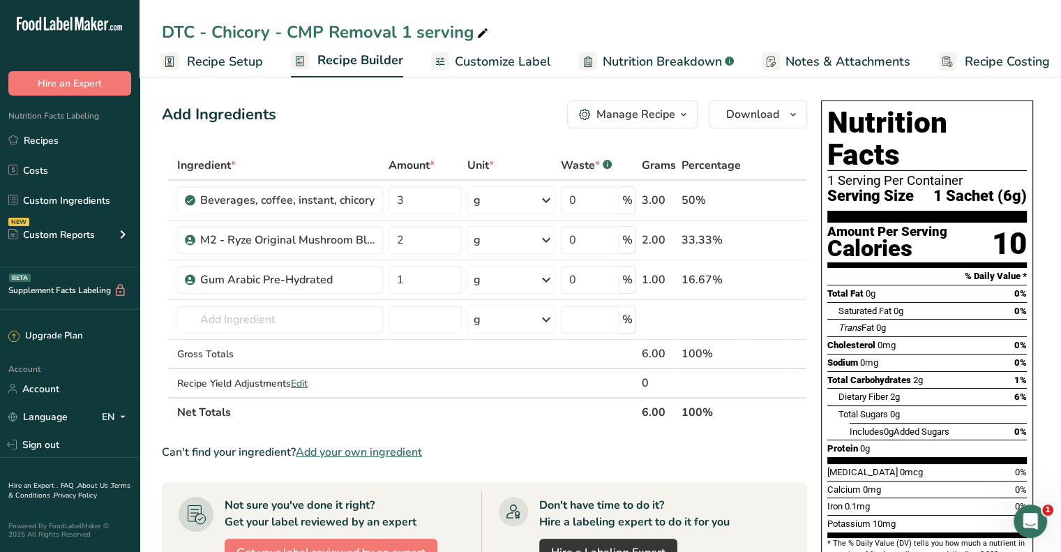
click at [519, 58] on span "Customize Label" at bounding box center [503, 61] width 96 height 19
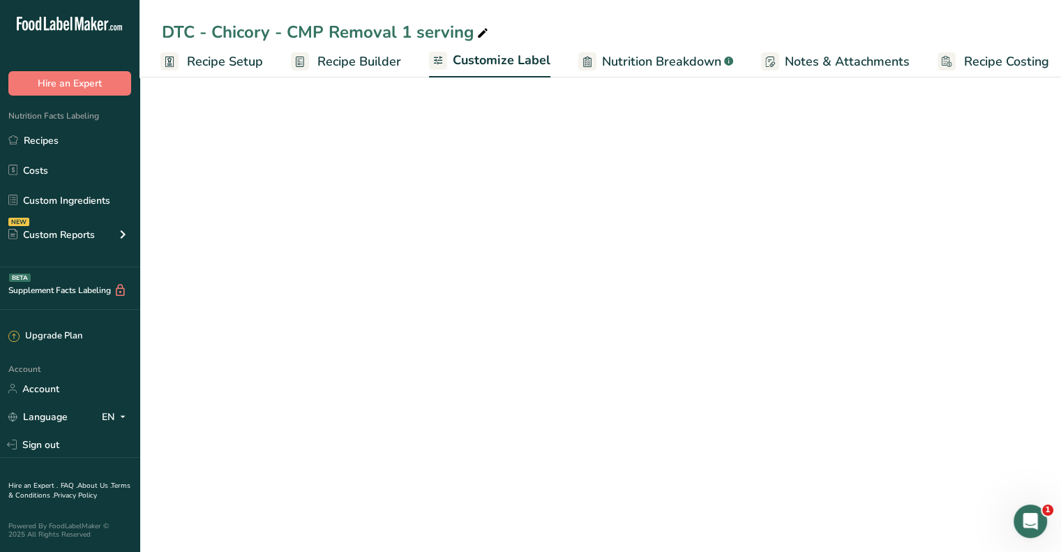
scroll to position [0, 12]
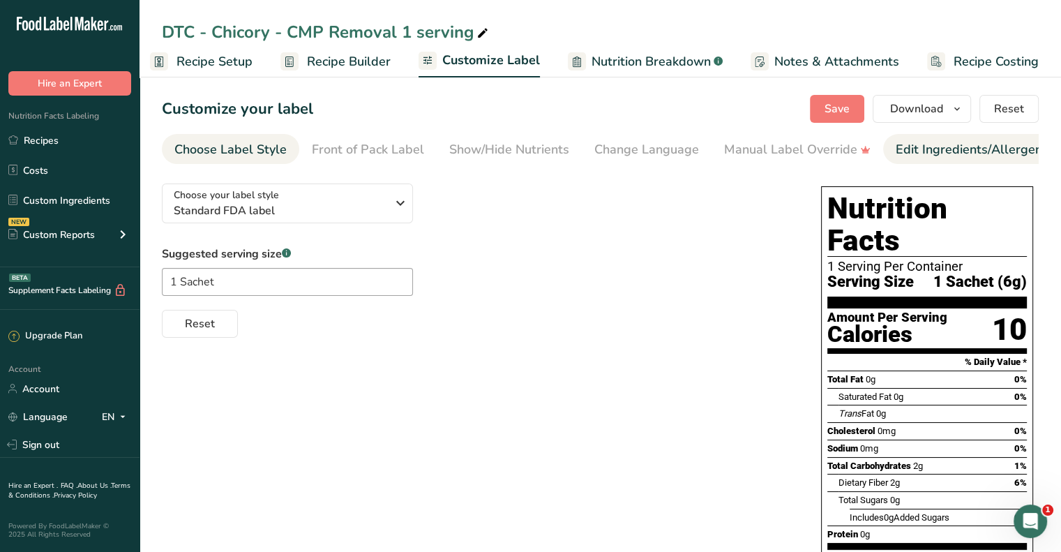
click at [904, 153] on div "Edit Ingredients/Allergens List" at bounding box center [983, 149] width 177 height 19
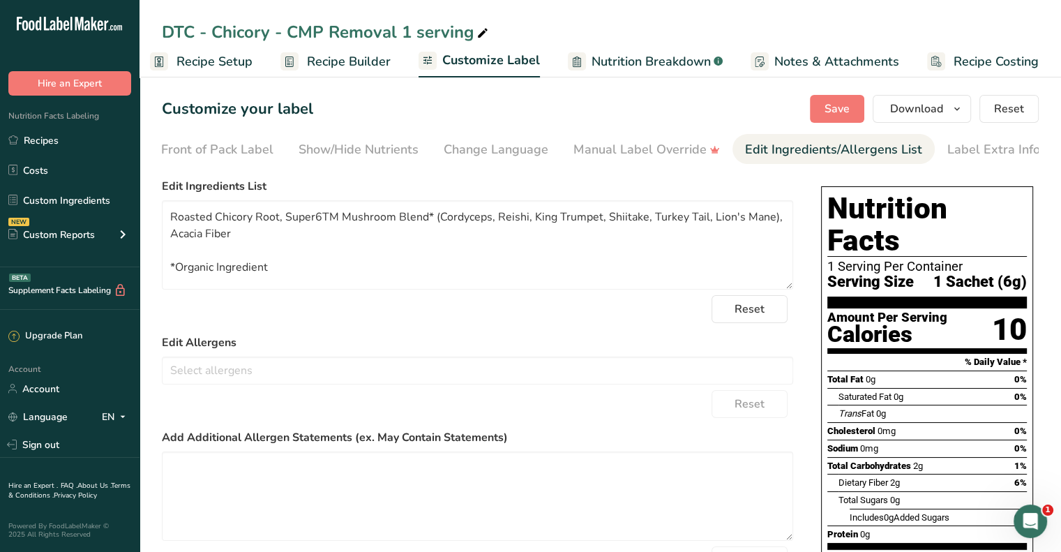
scroll to position [0, 153]
click at [213, 220] on textarea "Roasted Chicory Root, Super6TM Mushroom Blend* (Cordyceps, Reishi, King Trumpet…" at bounding box center [477, 244] width 631 height 89
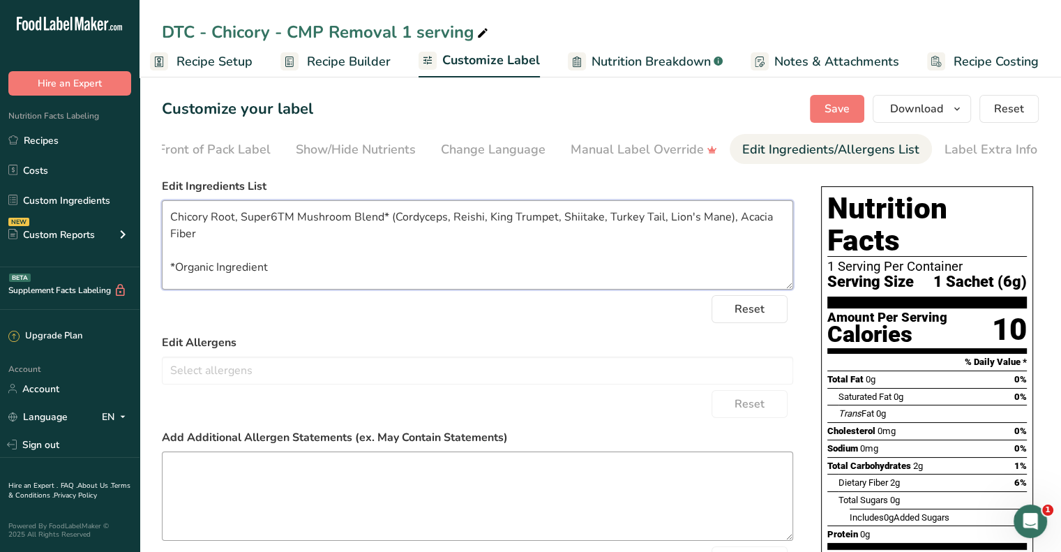
type textarea "Chicory Root, Super6TM Mushroom Blend* (Cordyceps, Reishi, King Trumpet, Shiita…"
click at [831, 103] on span "Save" at bounding box center [836, 108] width 25 height 17
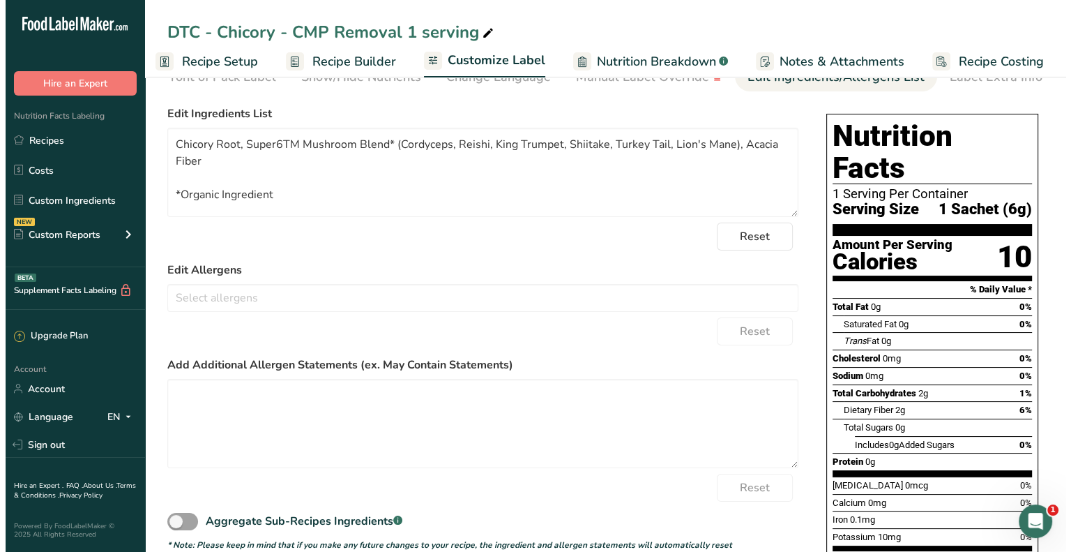
scroll to position [0, 0]
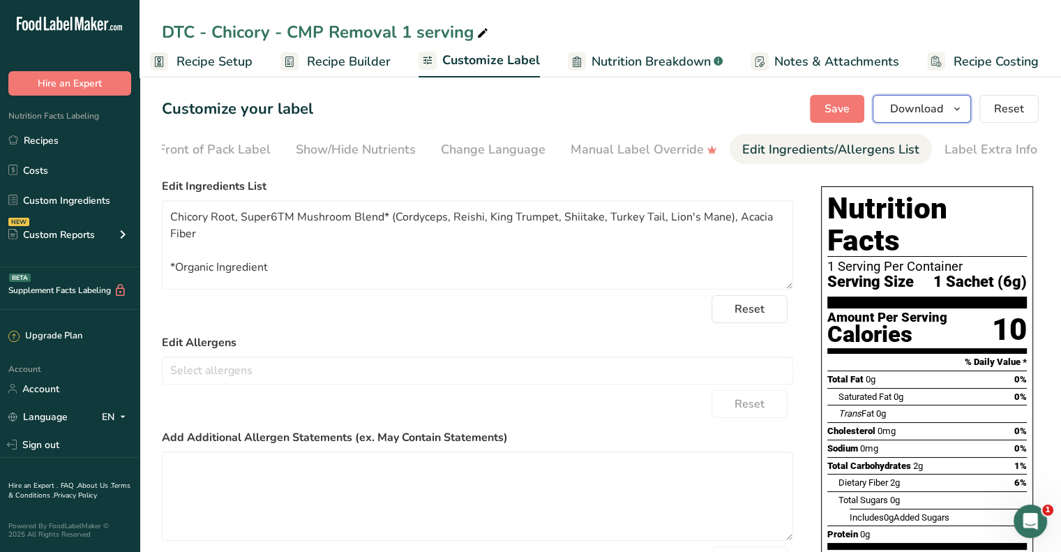
click at [912, 103] on span "Download" at bounding box center [916, 108] width 53 height 17
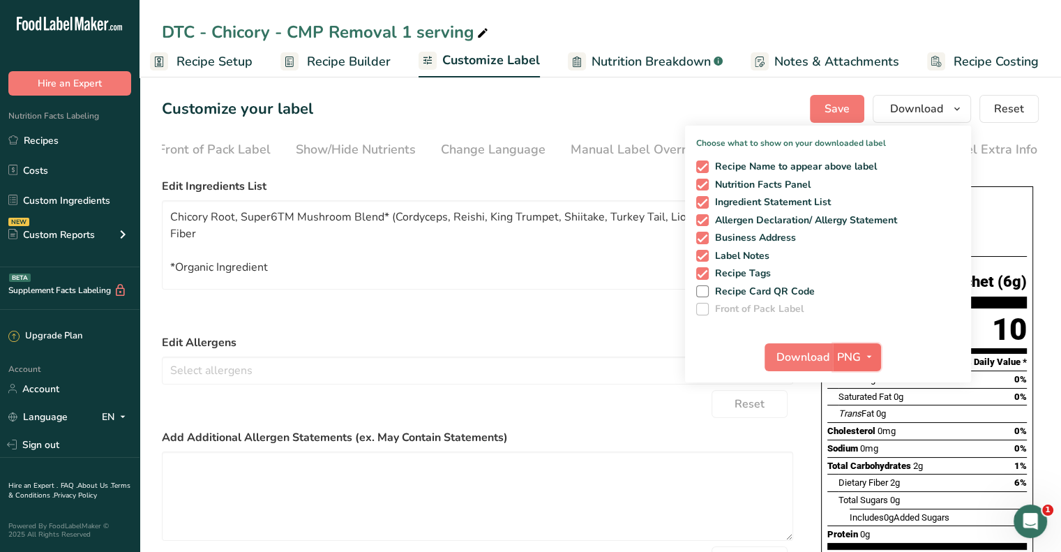
click at [850, 356] on span "PNG" at bounding box center [849, 357] width 24 height 17
click at [856, 457] on link "PDF" at bounding box center [858, 454] width 45 height 23
click at [797, 353] on span "Download" at bounding box center [803, 357] width 53 height 17
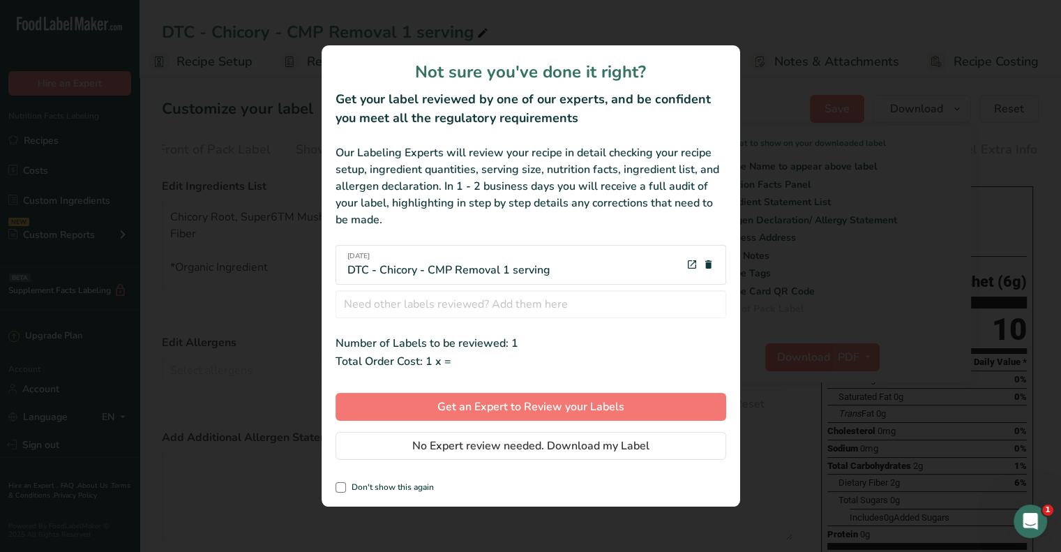
scroll to position [0, 1]
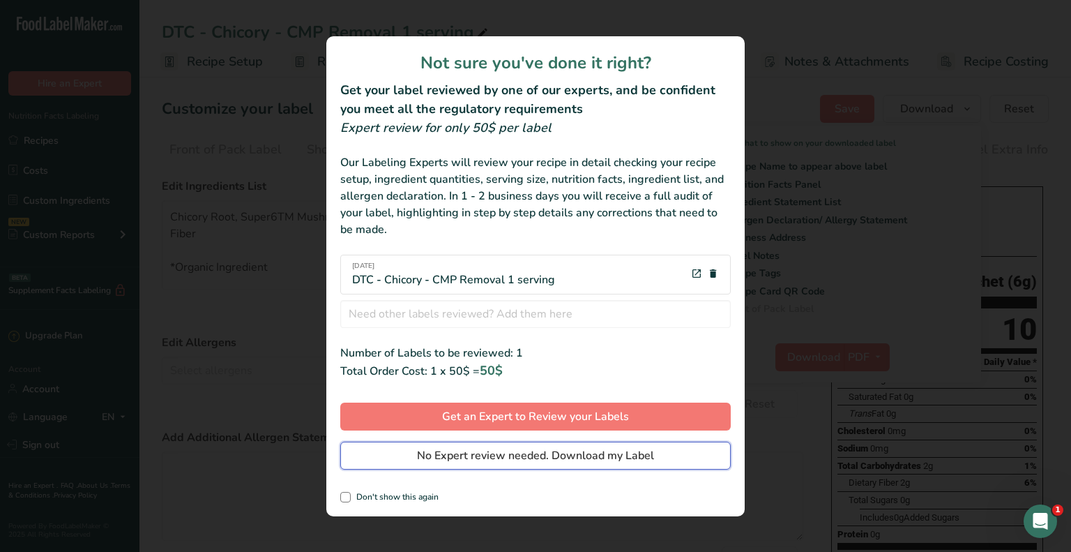
click at [526, 460] on span "No Expert review needed. Download my Label" at bounding box center [535, 455] width 237 height 17
